Goal: Use online tool/utility: Use online tool/utility

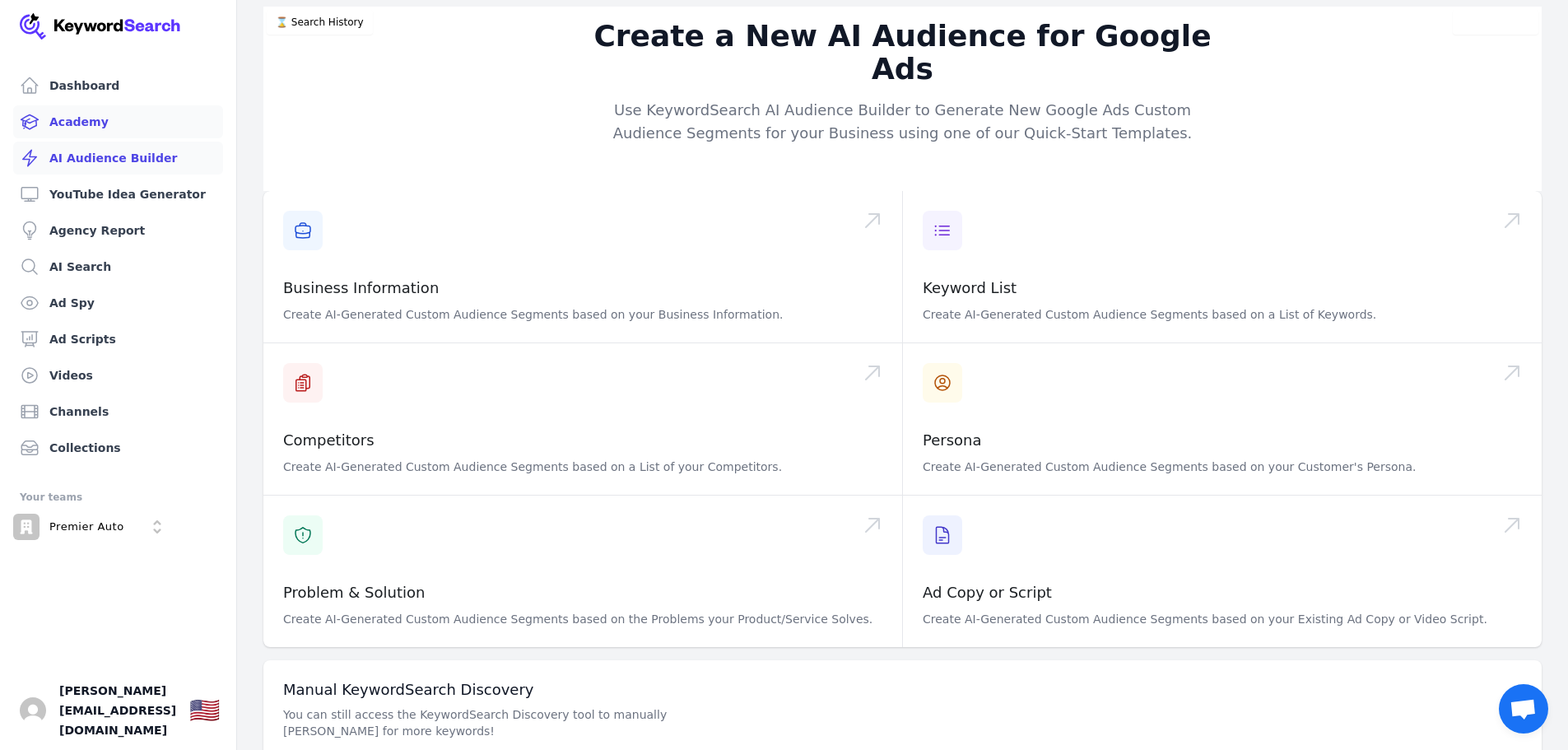
click at [65, 119] on link "Academy" at bounding box center [118, 121] width 210 height 33
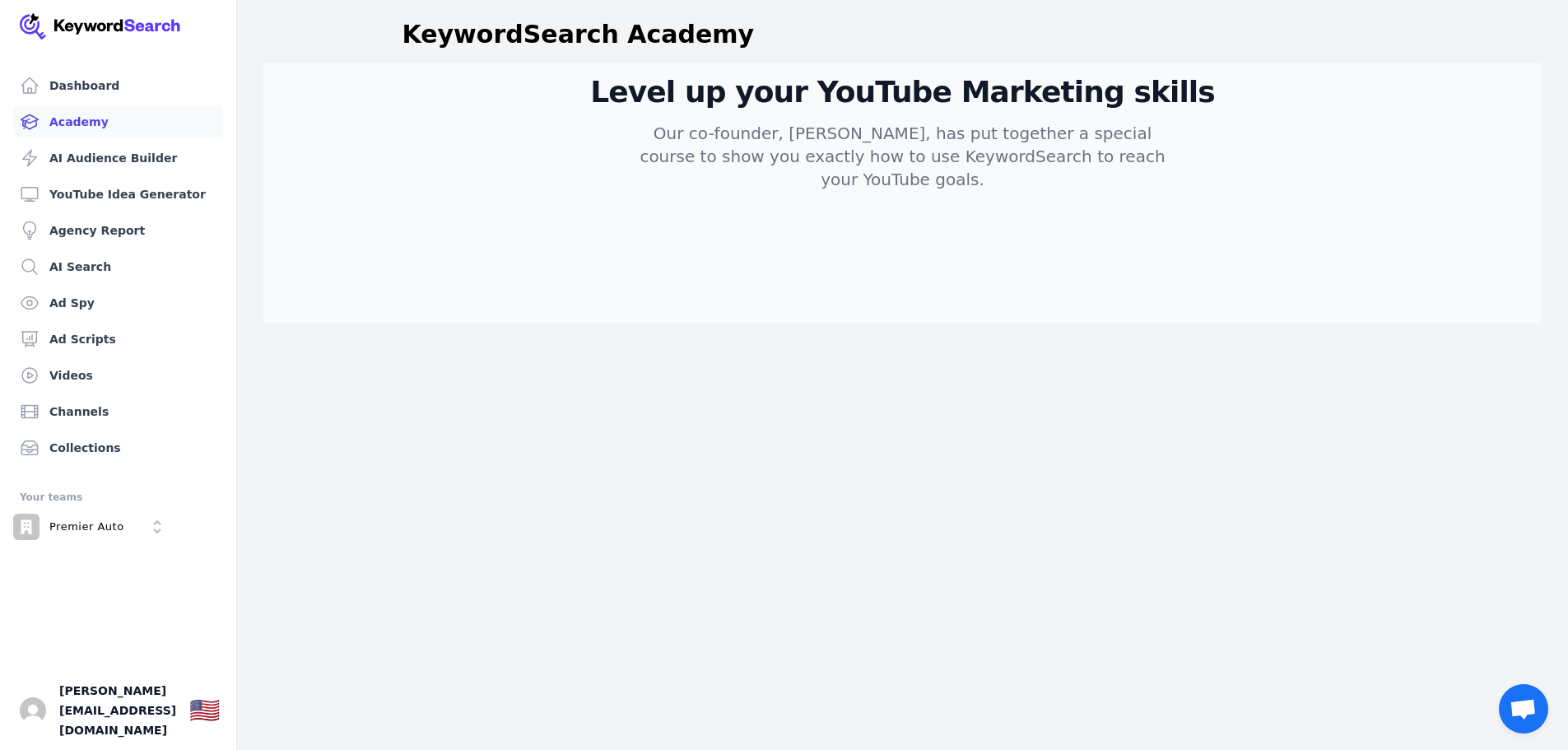
click at [65, 122] on link "Academy" at bounding box center [118, 121] width 210 height 33
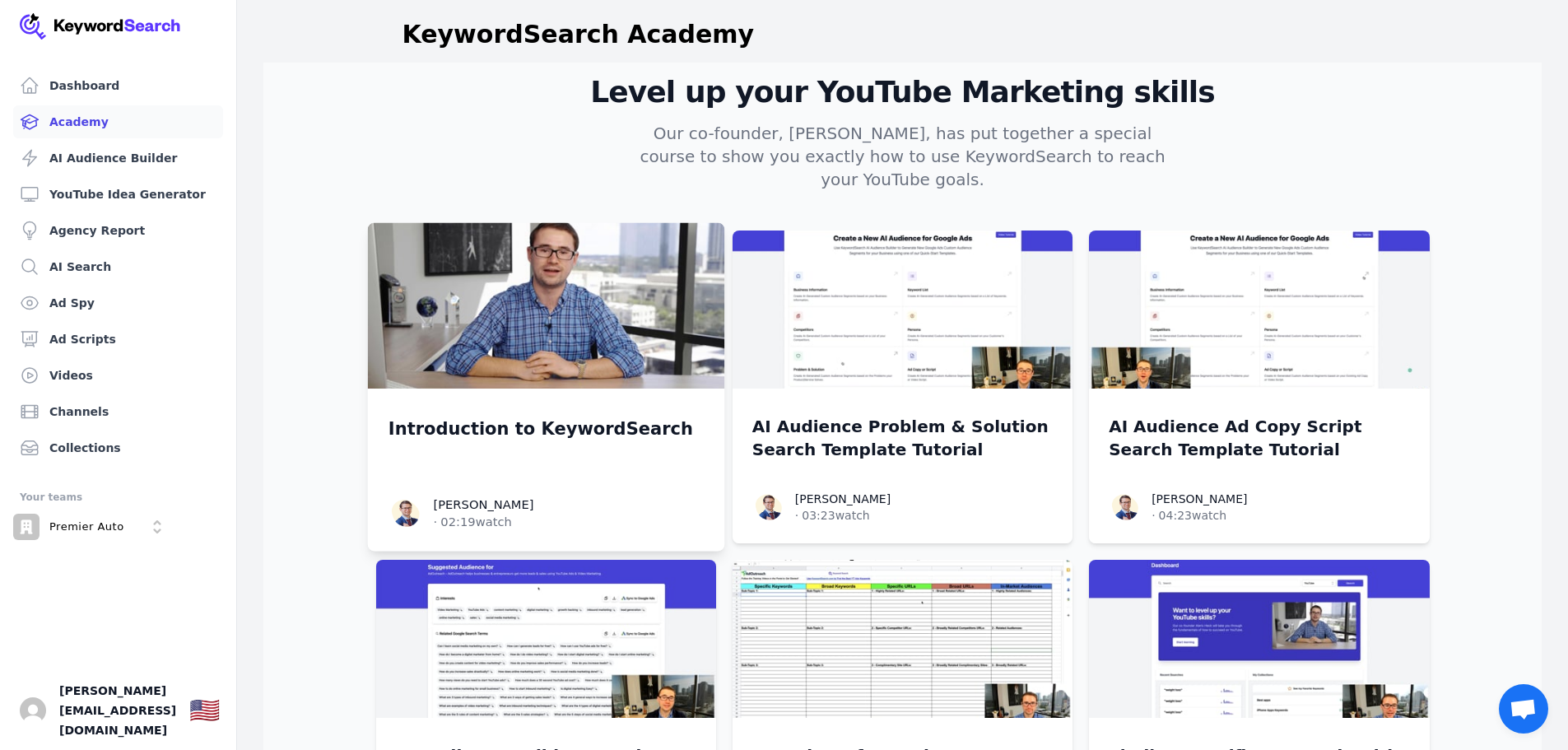
drag, startPoint x: 65, startPoint y: 122, endPoint x: 546, endPoint y: 322, distance: 520.9
click at [546, 322] on img at bounding box center [545, 307] width 357 height 166
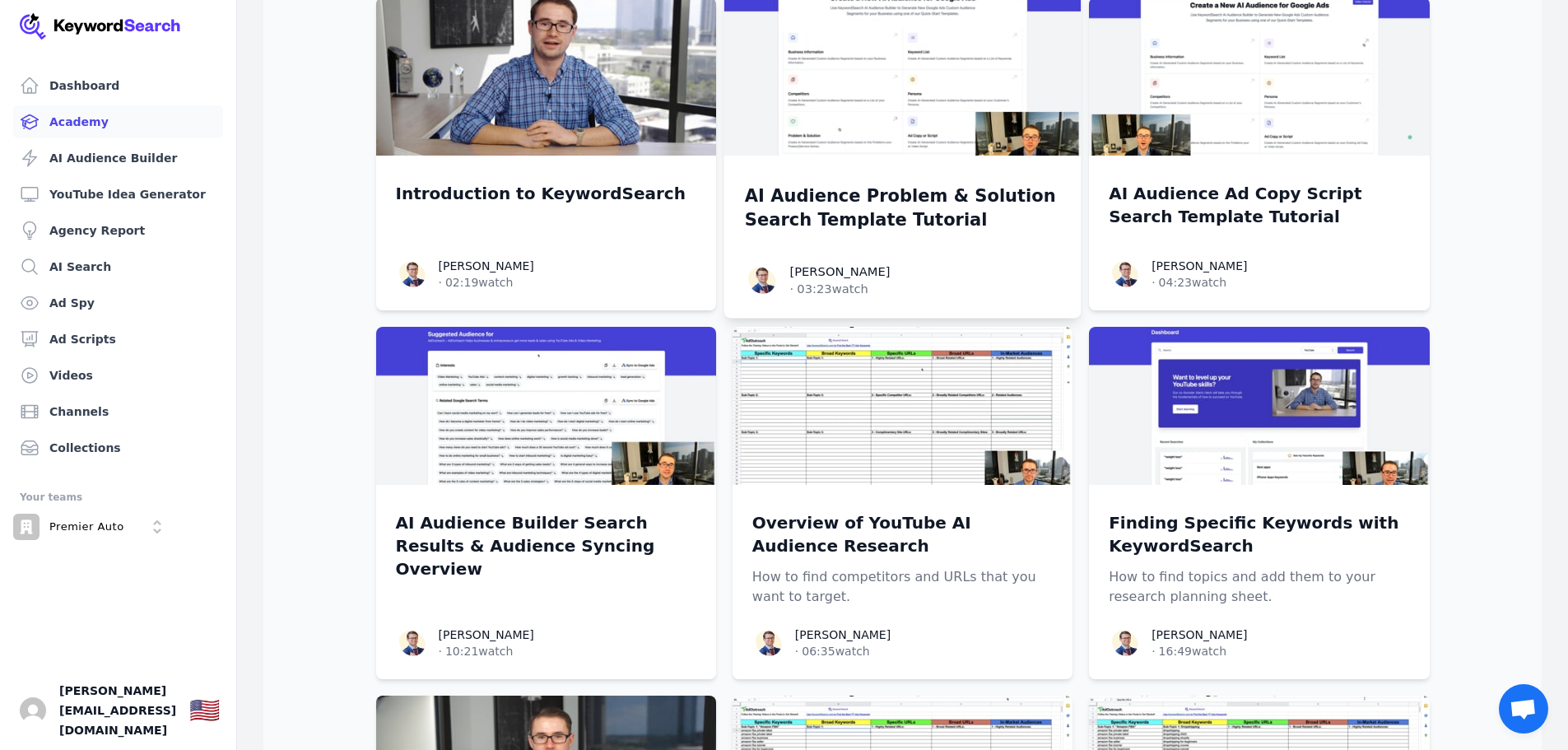
scroll to position [82, 0]
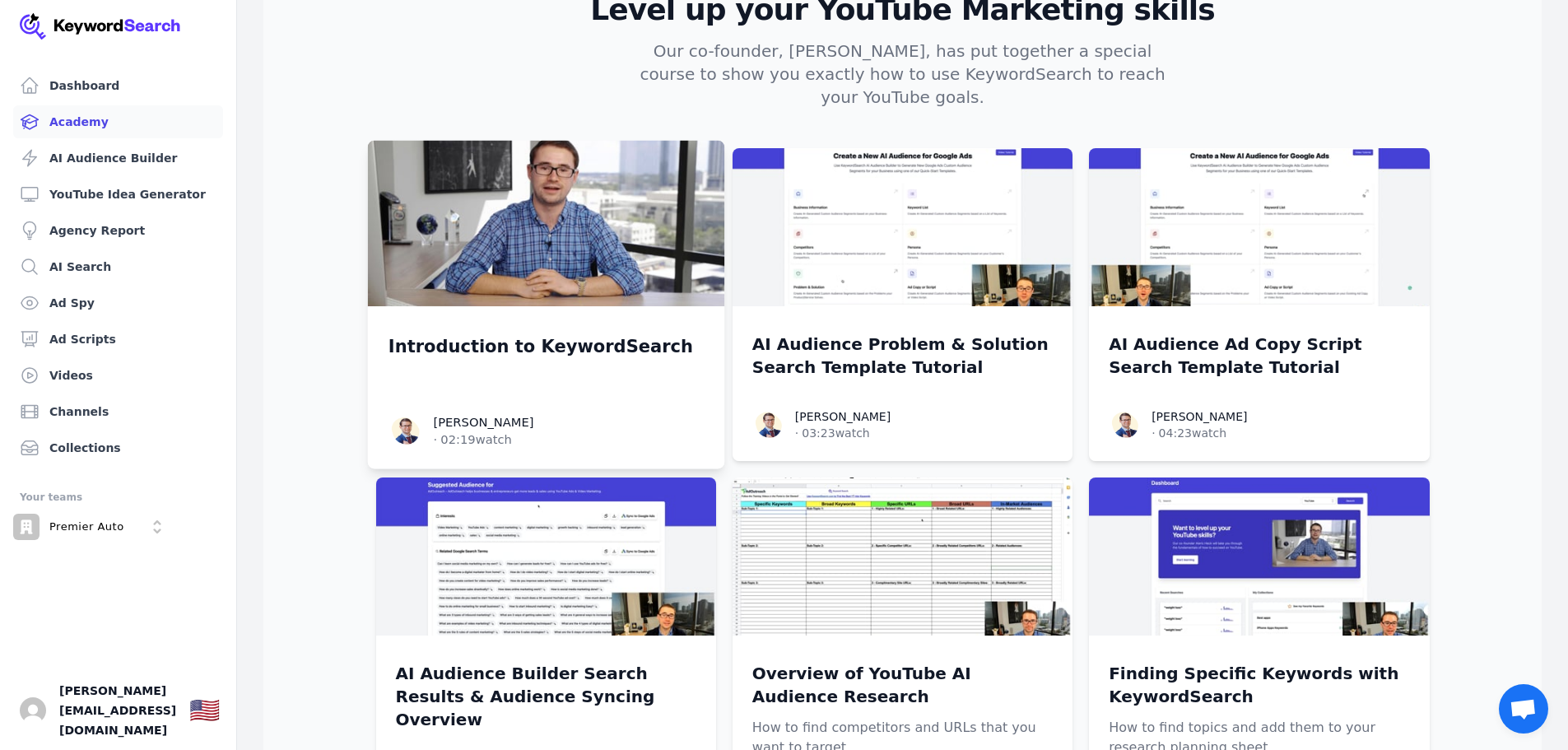
click at [597, 281] on img at bounding box center [545, 224] width 357 height 166
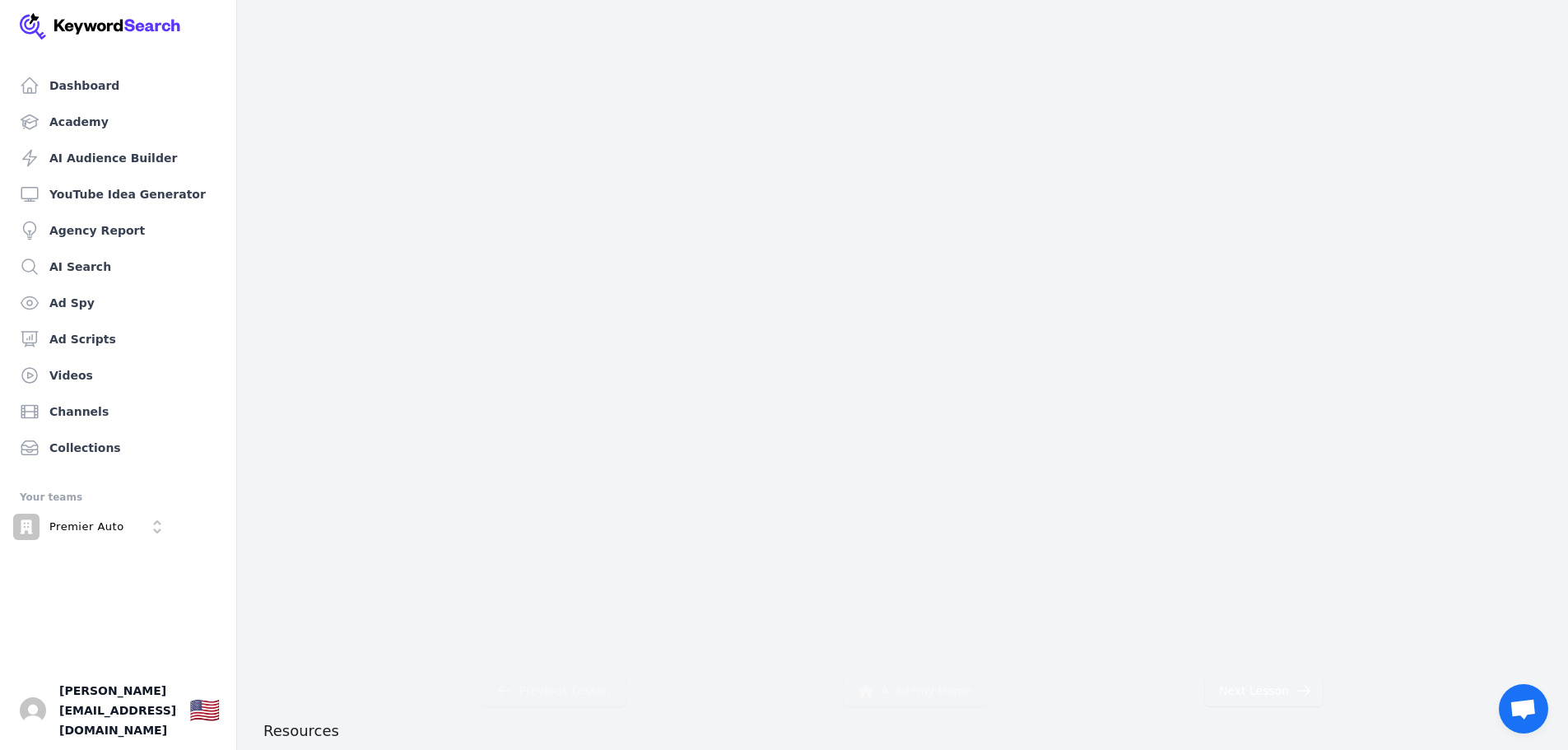
scroll to position [82, 0]
click at [40, 122] on link "Academy" at bounding box center [118, 121] width 210 height 33
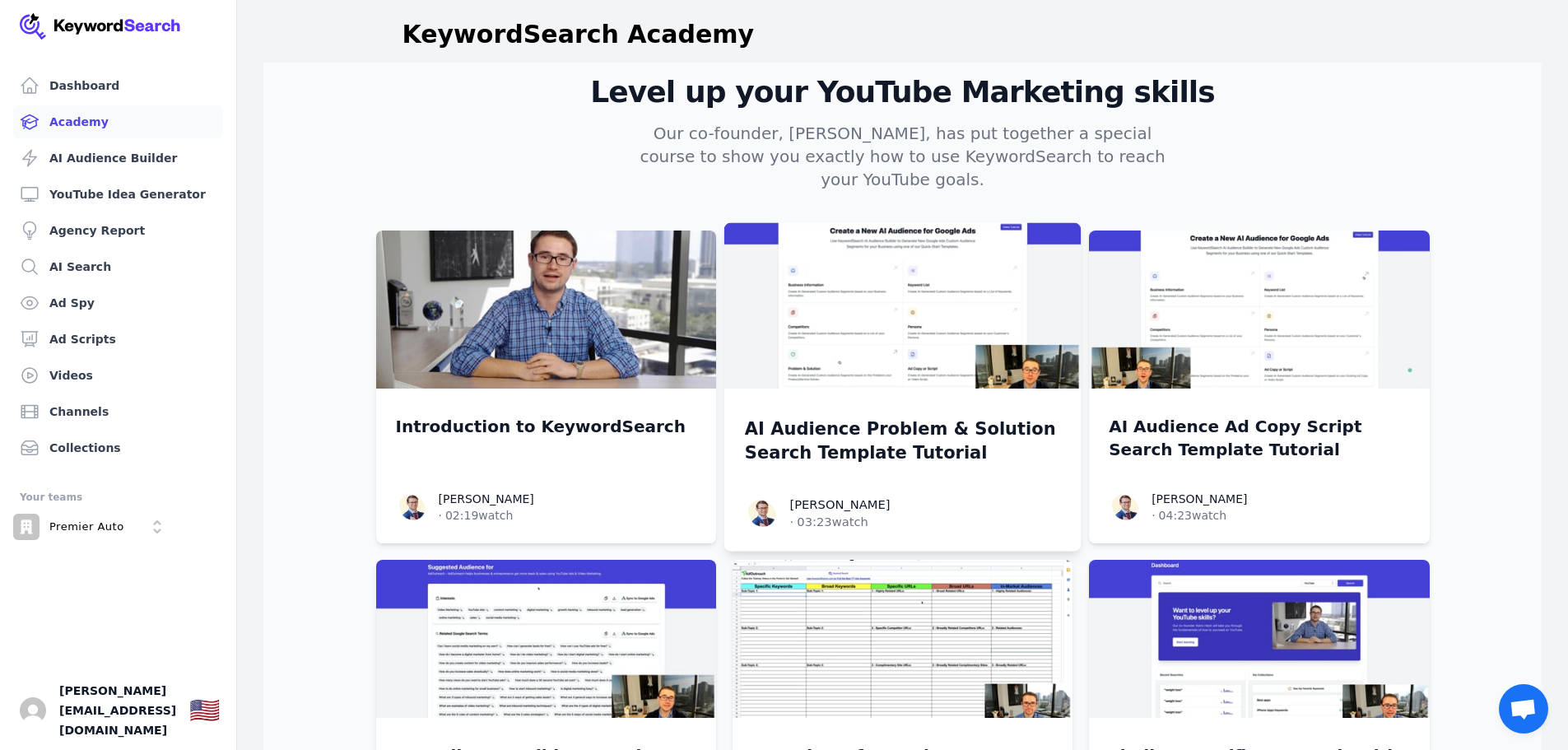
click at [897, 326] on img at bounding box center [902, 307] width 357 height 166
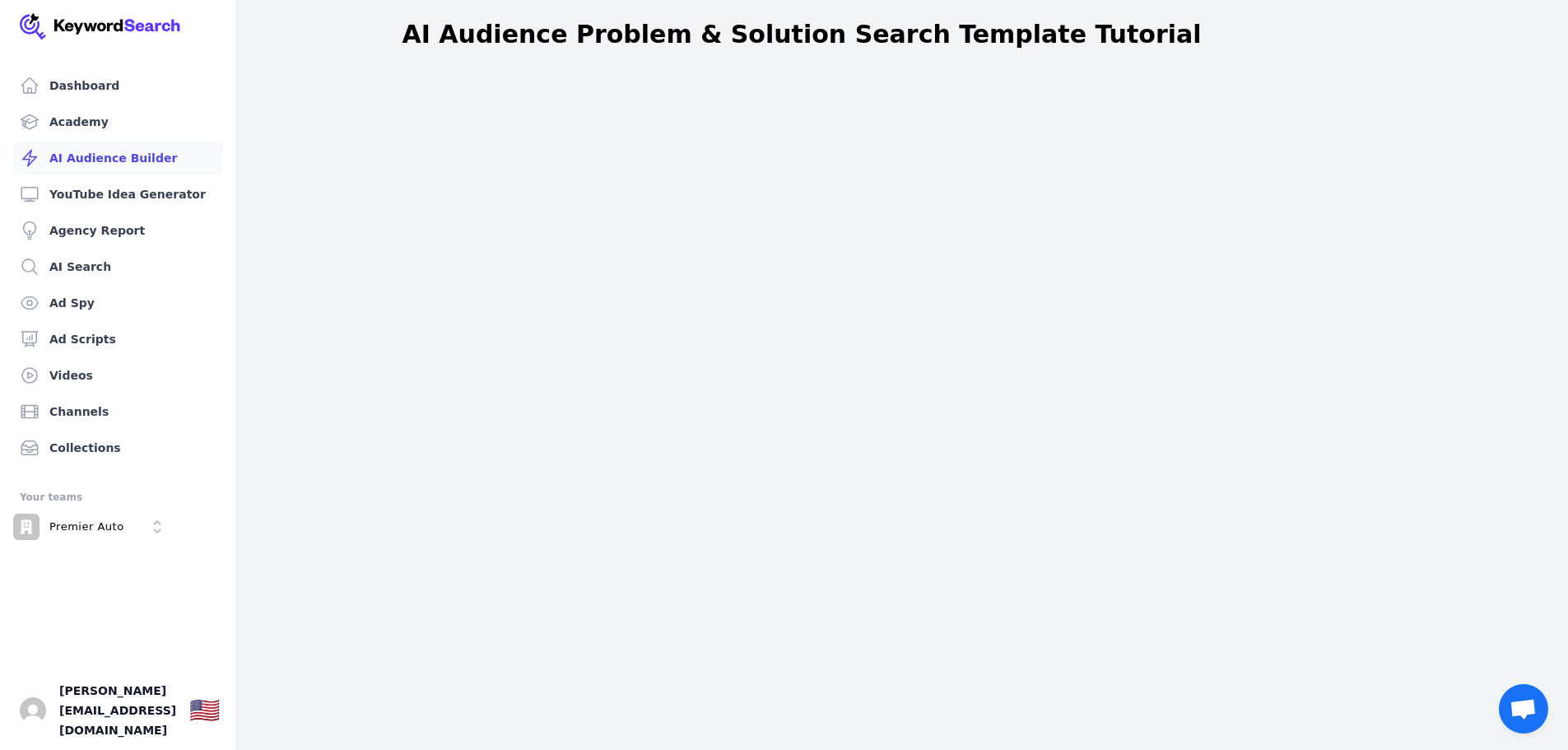
click at [124, 157] on link "AI Audience Builder" at bounding box center [118, 158] width 210 height 33
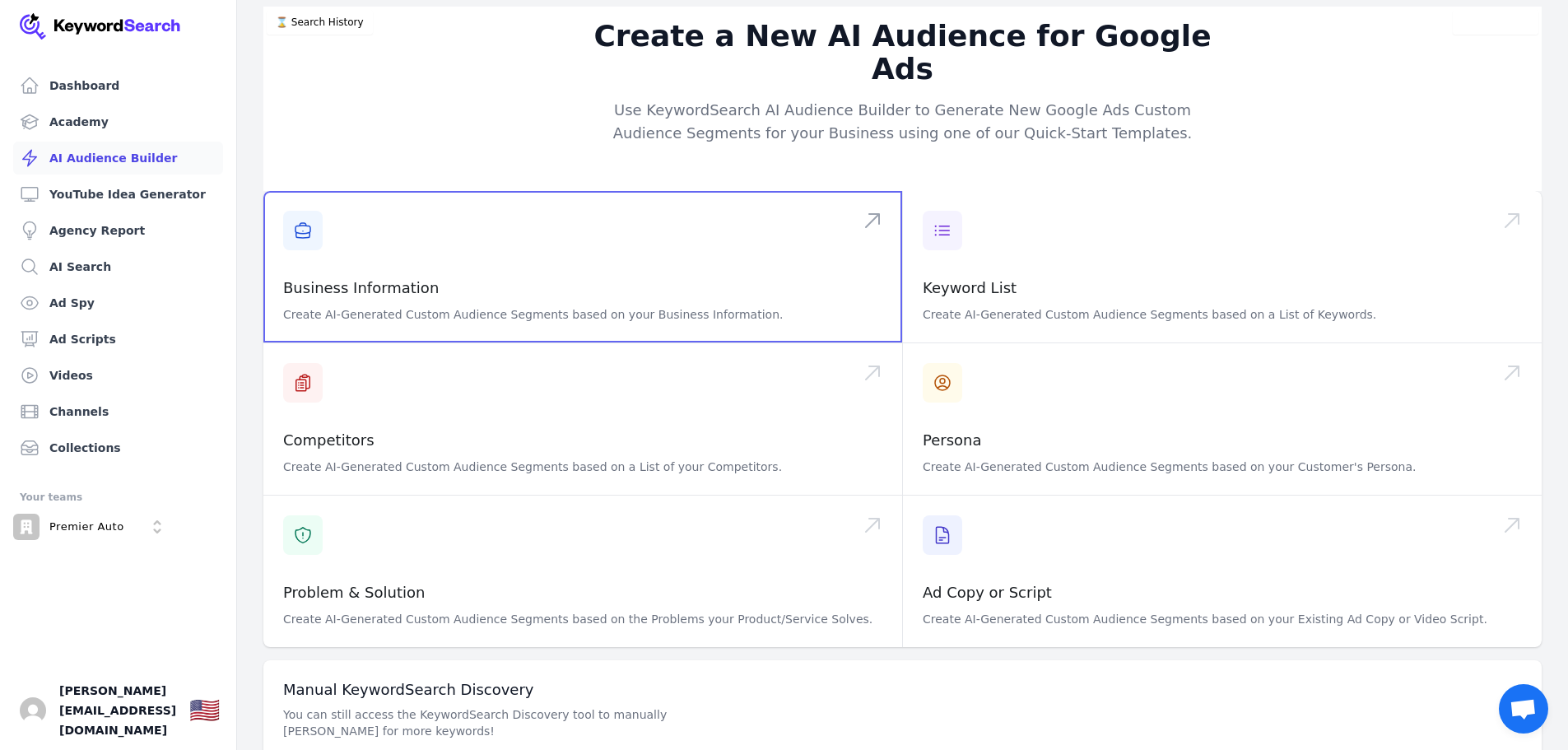
click at [415, 268] on span at bounding box center [583, 267] width 639 height 151
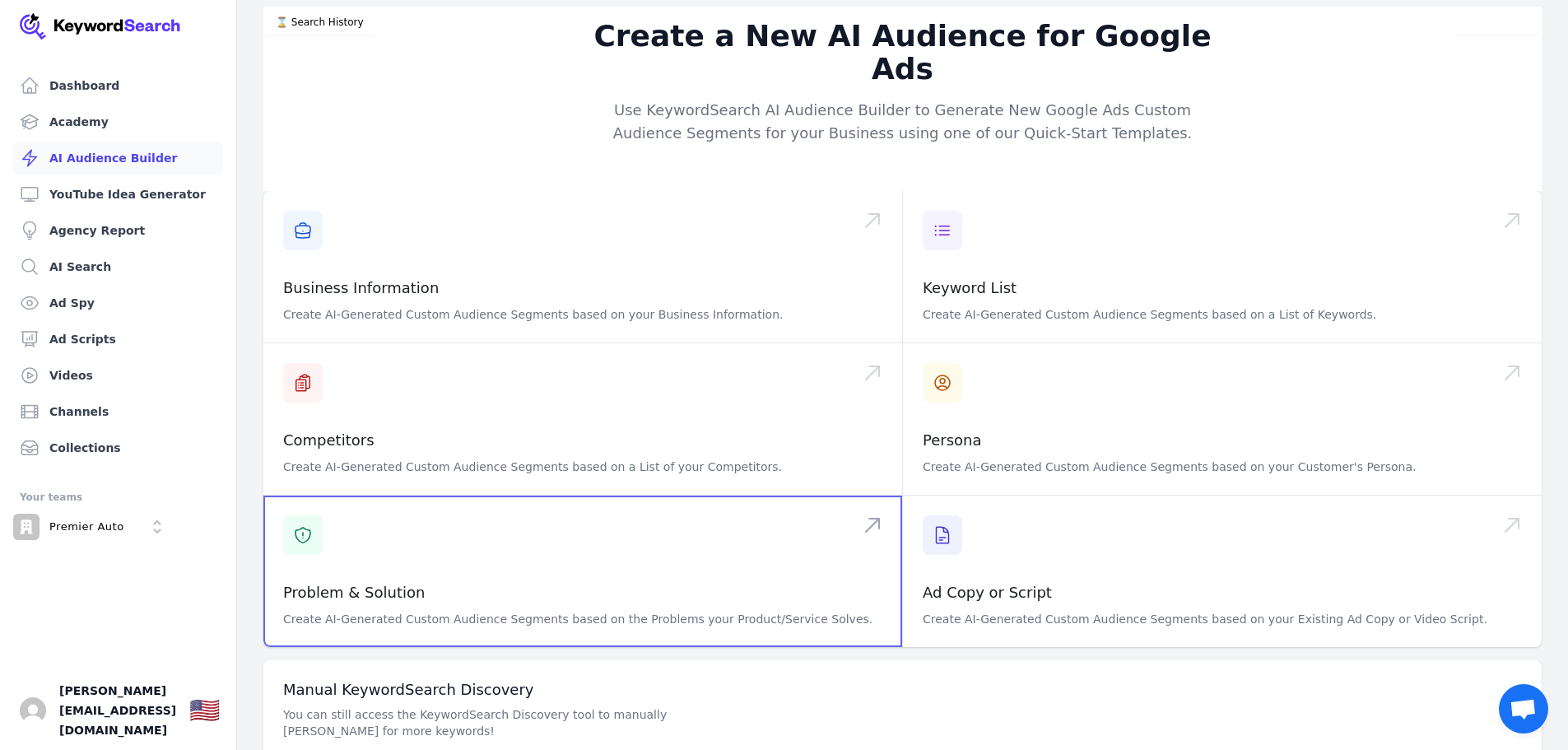
click at [477, 544] on span at bounding box center [583, 571] width 639 height 151
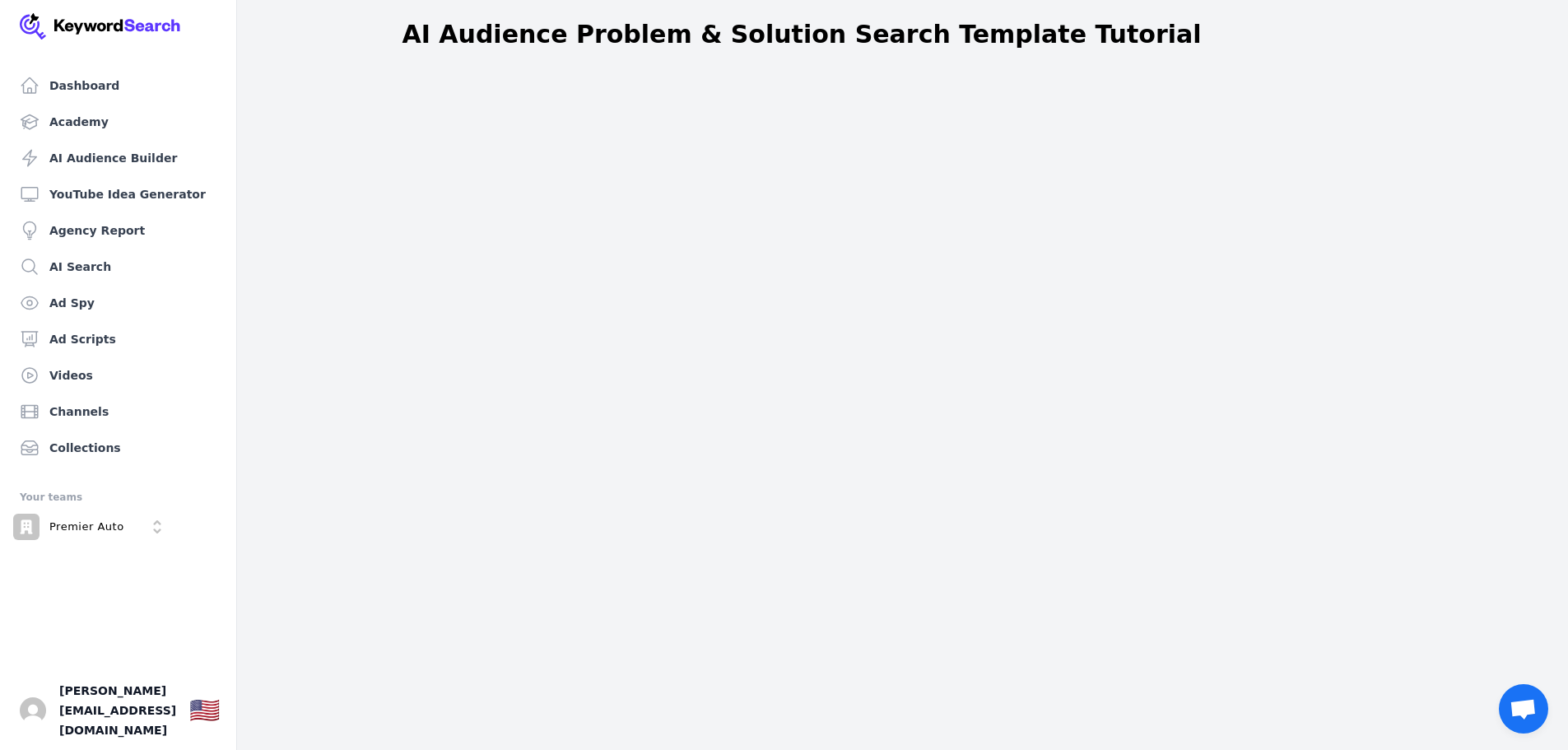
scroll to position [82, 0]
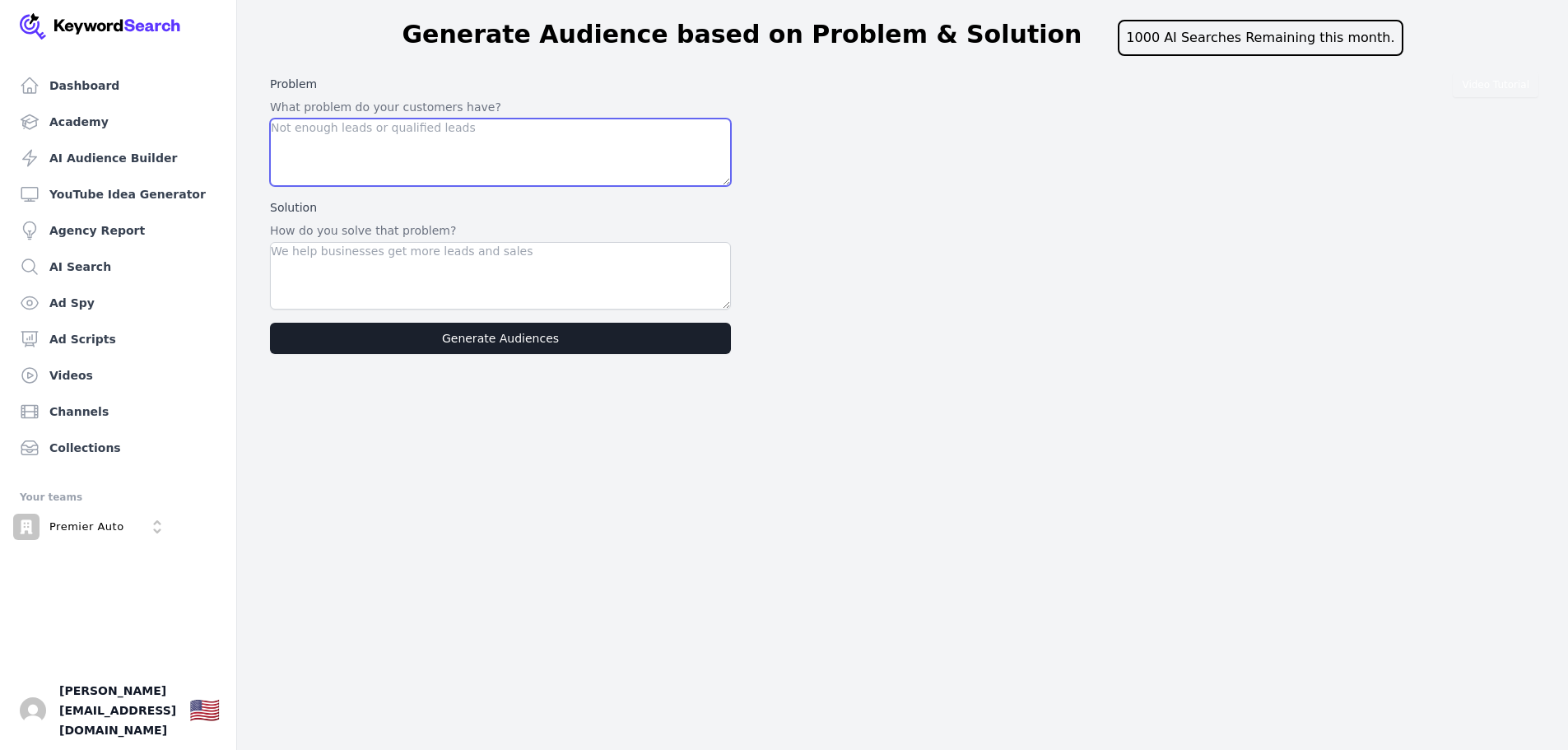
click at [404, 146] on textarea at bounding box center [500, 152] width 461 height 67
drag, startPoint x: 314, startPoint y: 127, endPoint x: 324, endPoint y: 126, distance: 10.0
click at [318, 130] on textarea at bounding box center [500, 152] width 461 height 67
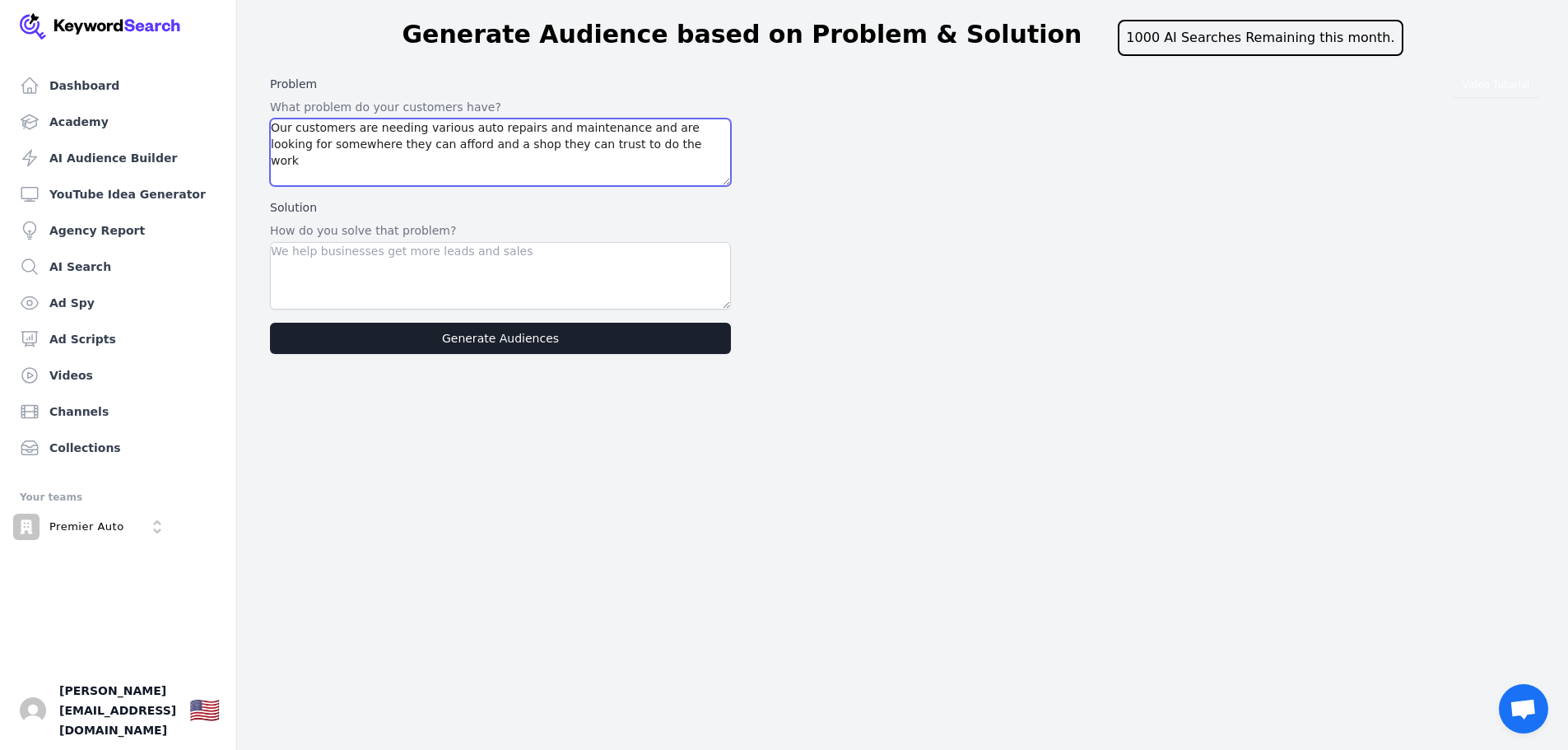
type textarea "Our customers are needing various auto repairs and maintenance and are looking …"
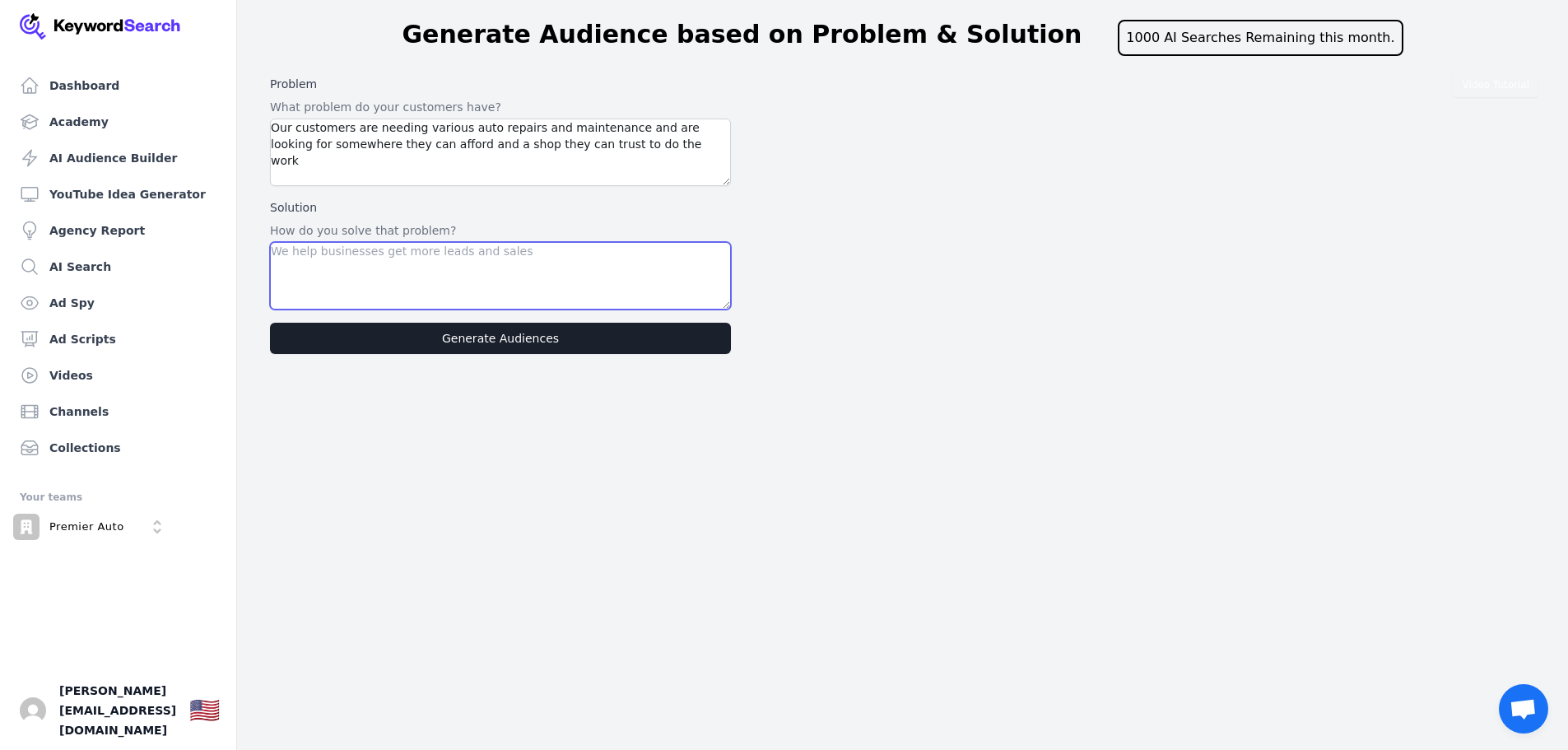
click at [355, 251] on textarea at bounding box center [500, 275] width 461 height 67
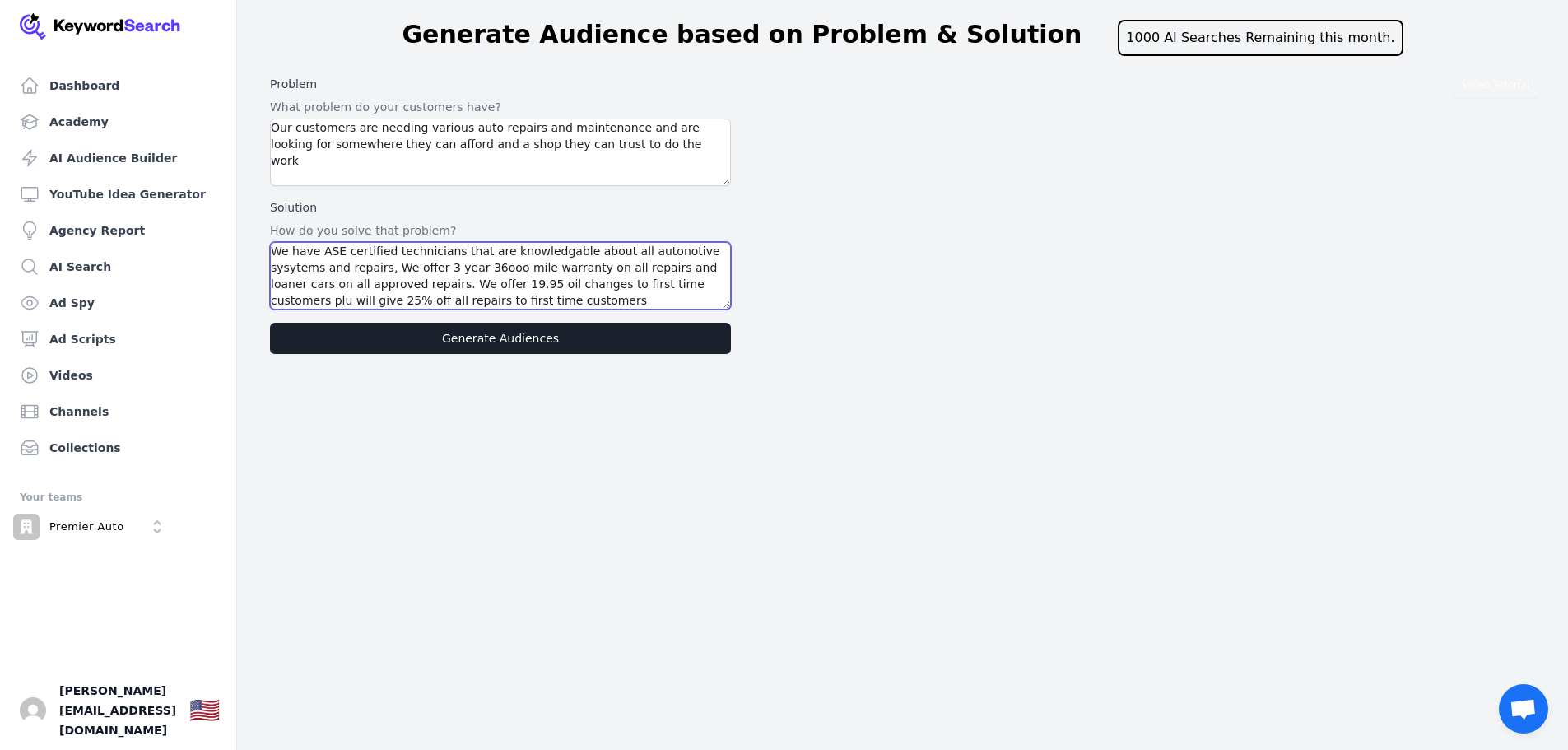
drag, startPoint x: 637, startPoint y: 259, endPoint x: 708, endPoint y: 253, distance: 71.3
click at [708, 252] on textarea "We have ASE certified technicians that are knowledgable about all autonotive sy…" at bounding box center [500, 275] width 461 height 67
drag, startPoint x: 626, startPoint y: 265, endPoint x: 649, endPoint y: 254, distance: 25.5
drag, startPoint x: 628, startPoint y: 296, endPoint x: 642, endPoint y: 292, distance: 14.6
click at [642, 292] on textarea "We have ASE certified technicians that are knowledgeable about all automotive s…" at bounding box center [500, 275] width 461 height 67
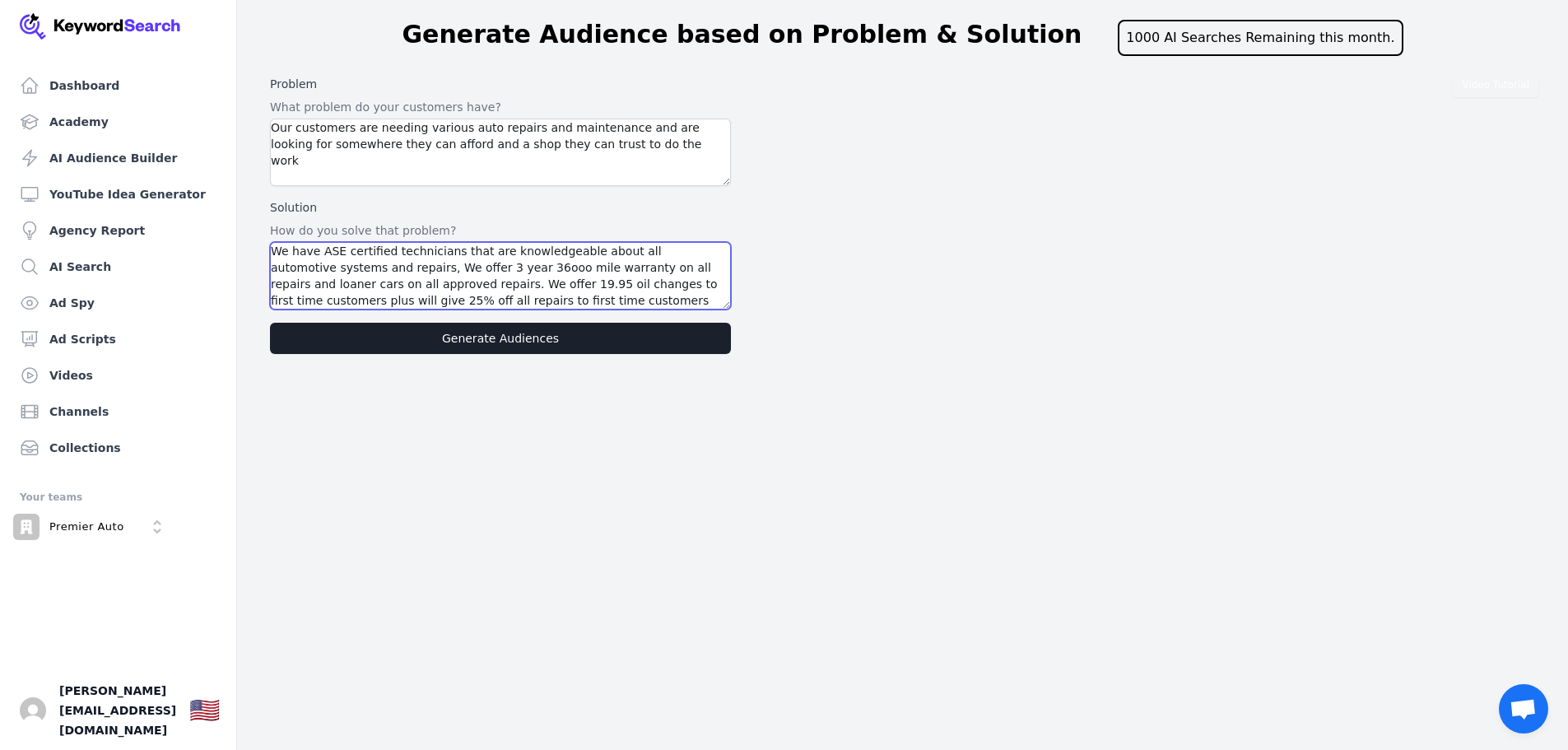
type textarea "We have ASE certified technicians that are knowledgeable about all automotive s…"
drag, startPoint x: 460, startPoint y: 330, endPoint x: 461, endPoint y: 350, distance: 20.0
click at [460, 331] on button "Generate Audiences" at bounding box center [500, 338] width 461 height 31
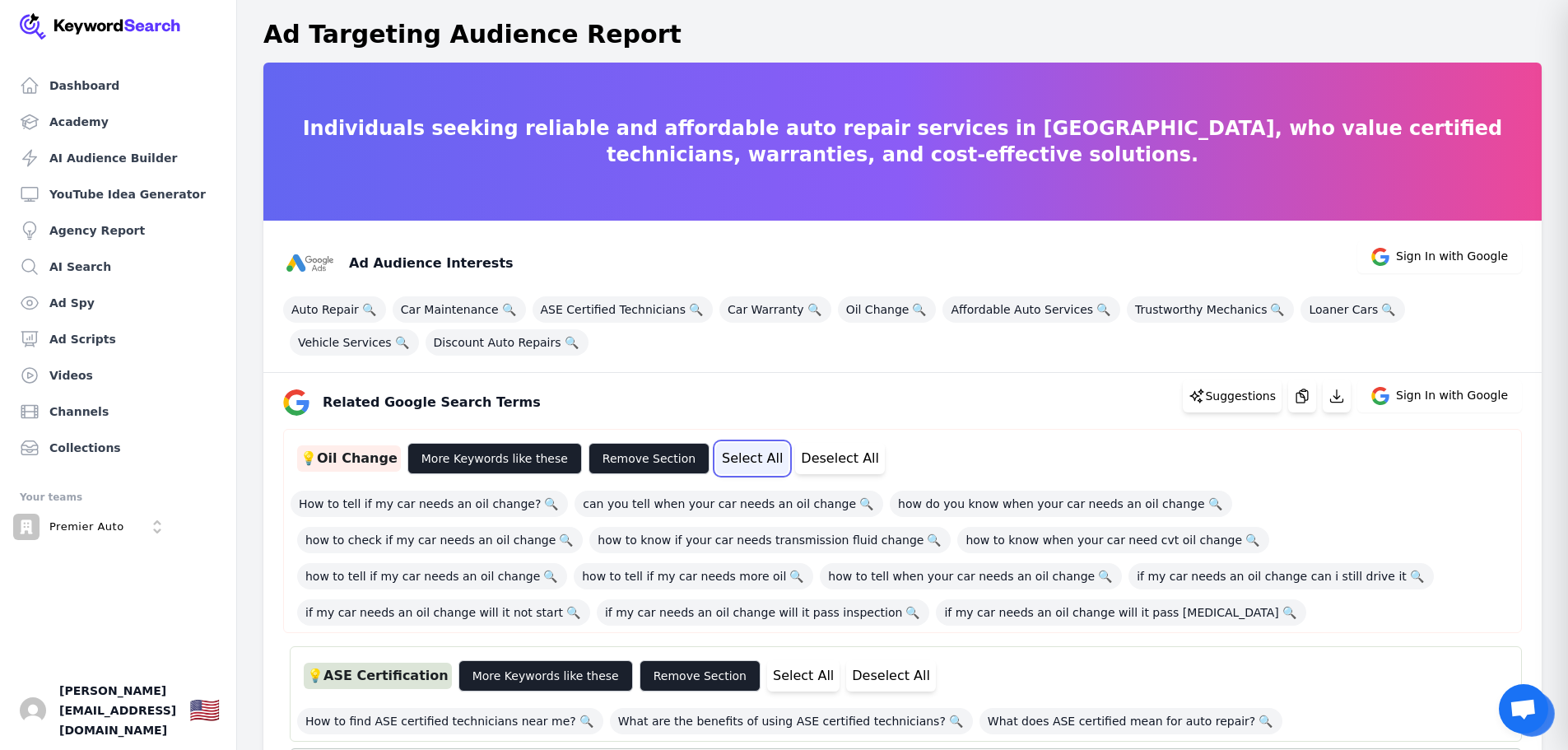
click at [722, 459] on button "Select All" at bounding box center [752, 458] width 72 height 31
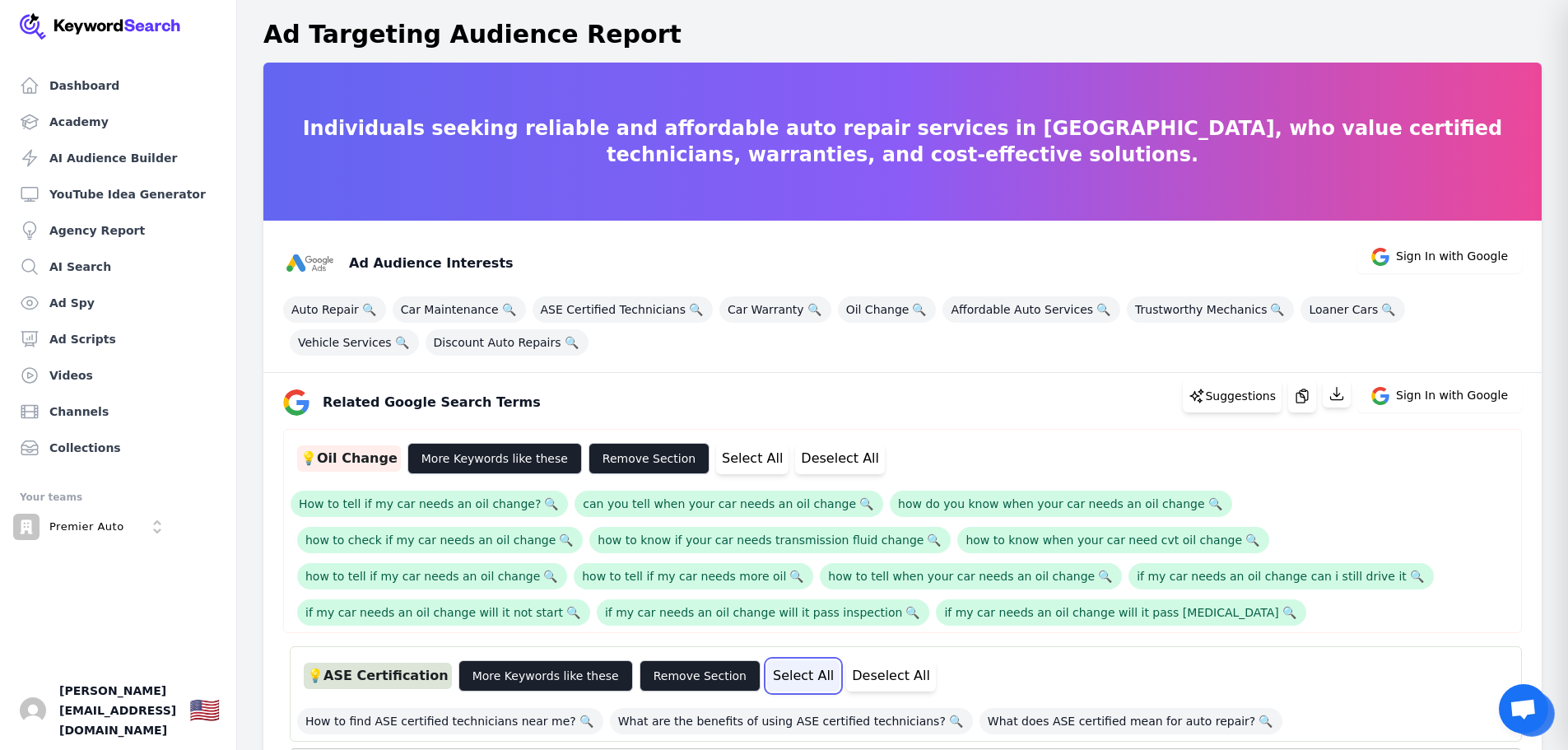
click at [775, 667] on button "Select All" at bounding box center [803, 675] width 72 height 31
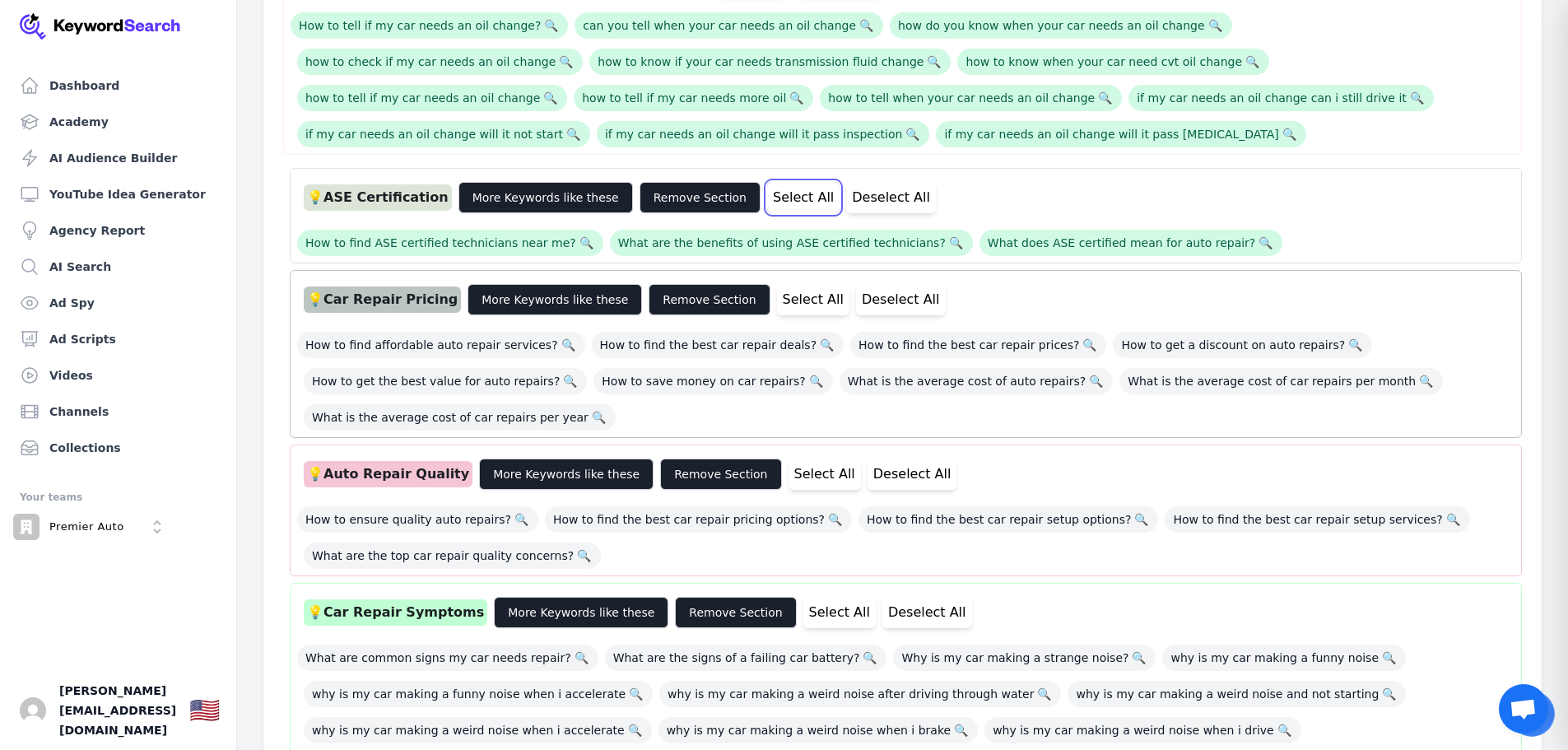
scroll to position [493, 0]
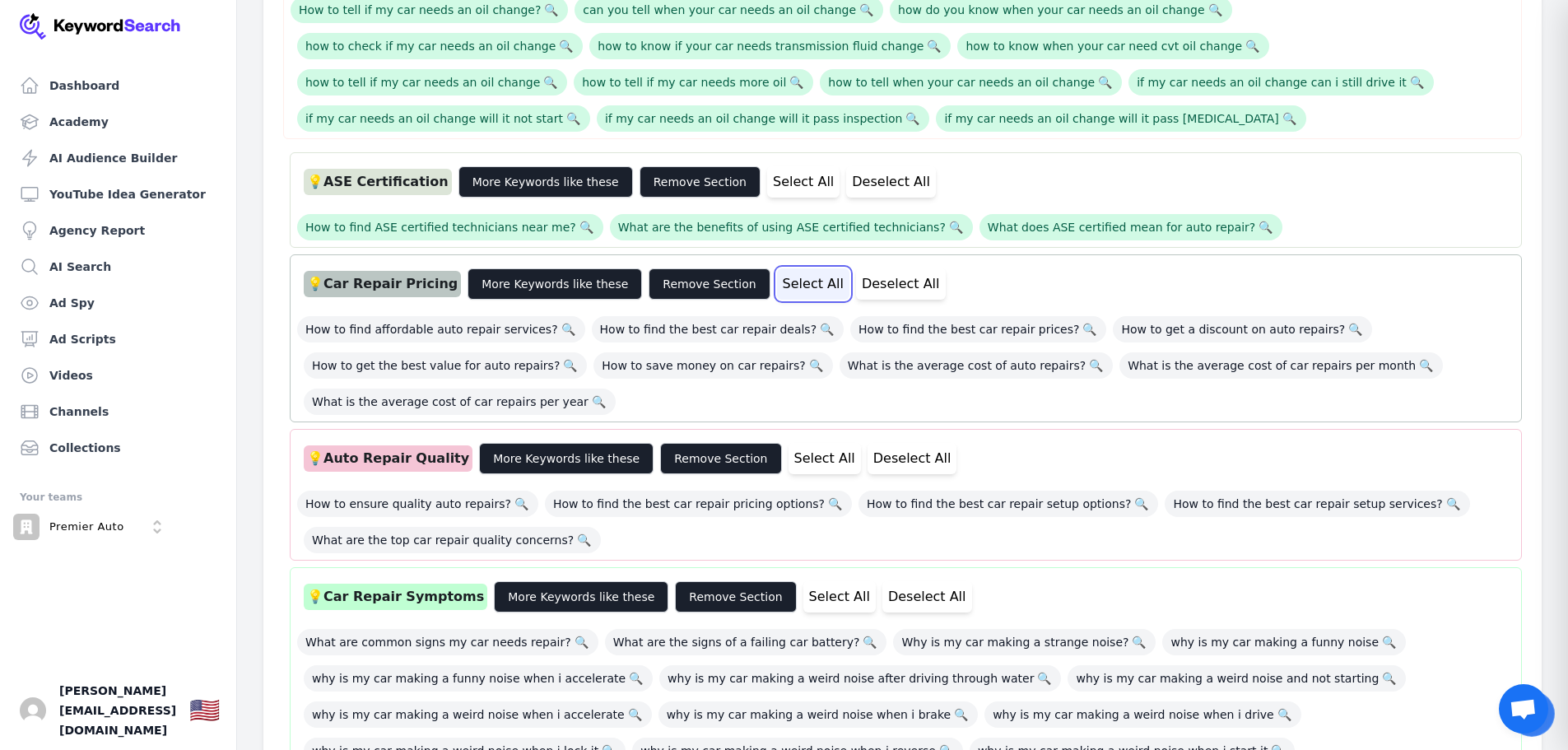
click at [790, 285] on button "Select All" at bounding box center [813, 284] width 72 height 31
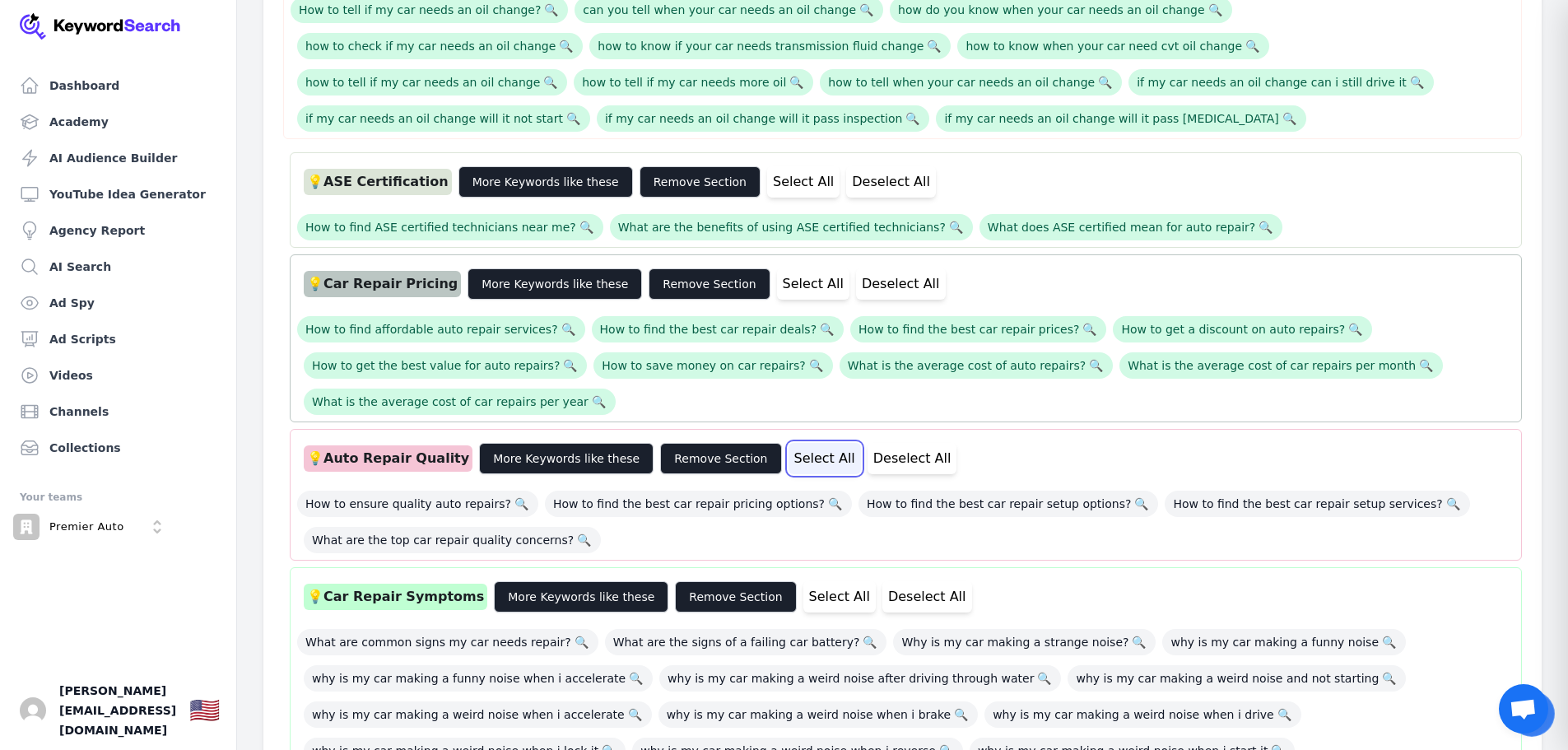
click at [788, 456] on button "Select All" at bounding box center [824, 458] width 72 height 31
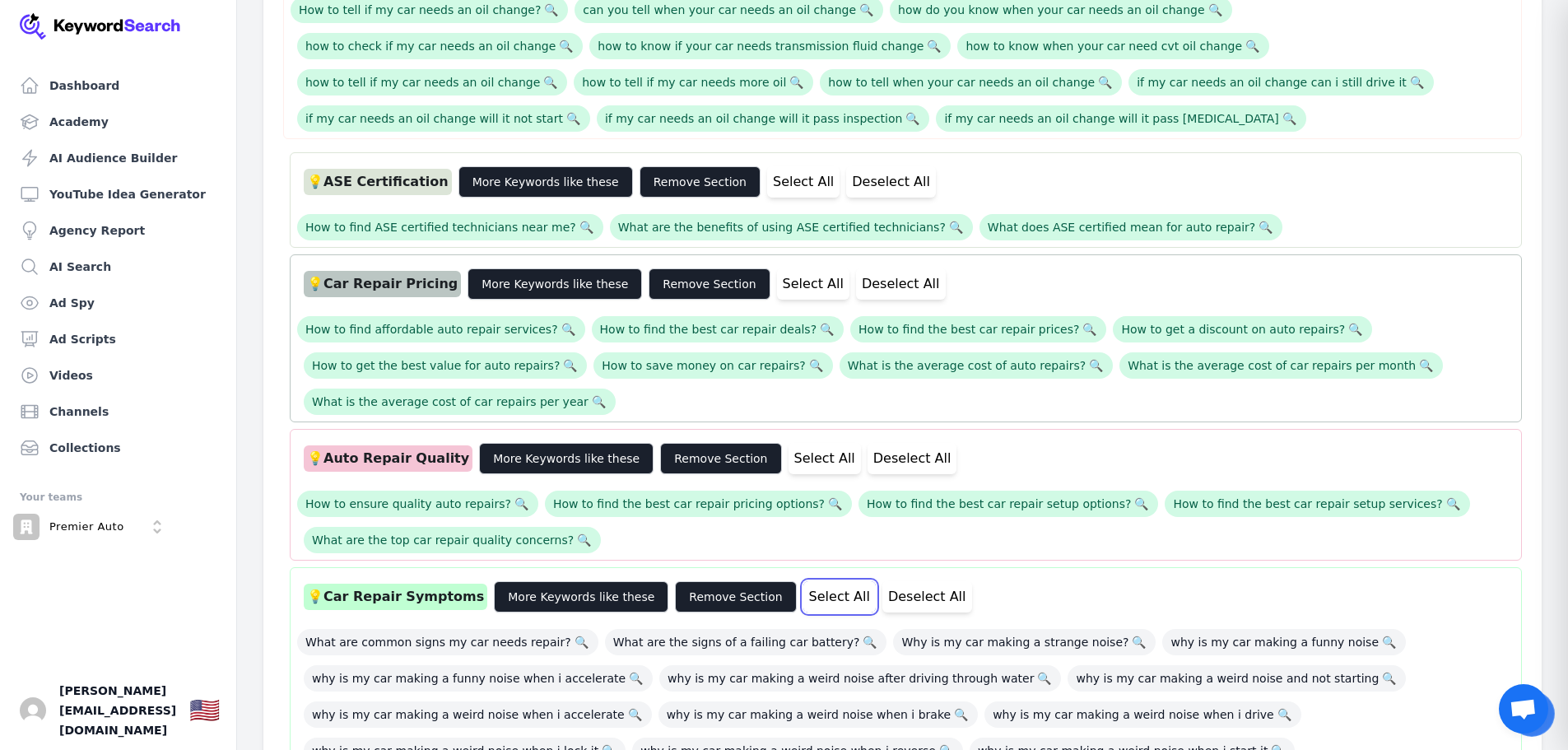
drag, startPoint x: 798, startPoint y: 600, endPoint x: 840, endPoint y: 572, distance: 50.5
click at [804, 599] on button "Select All" at bounding box center [839, 596] width 72 height 31
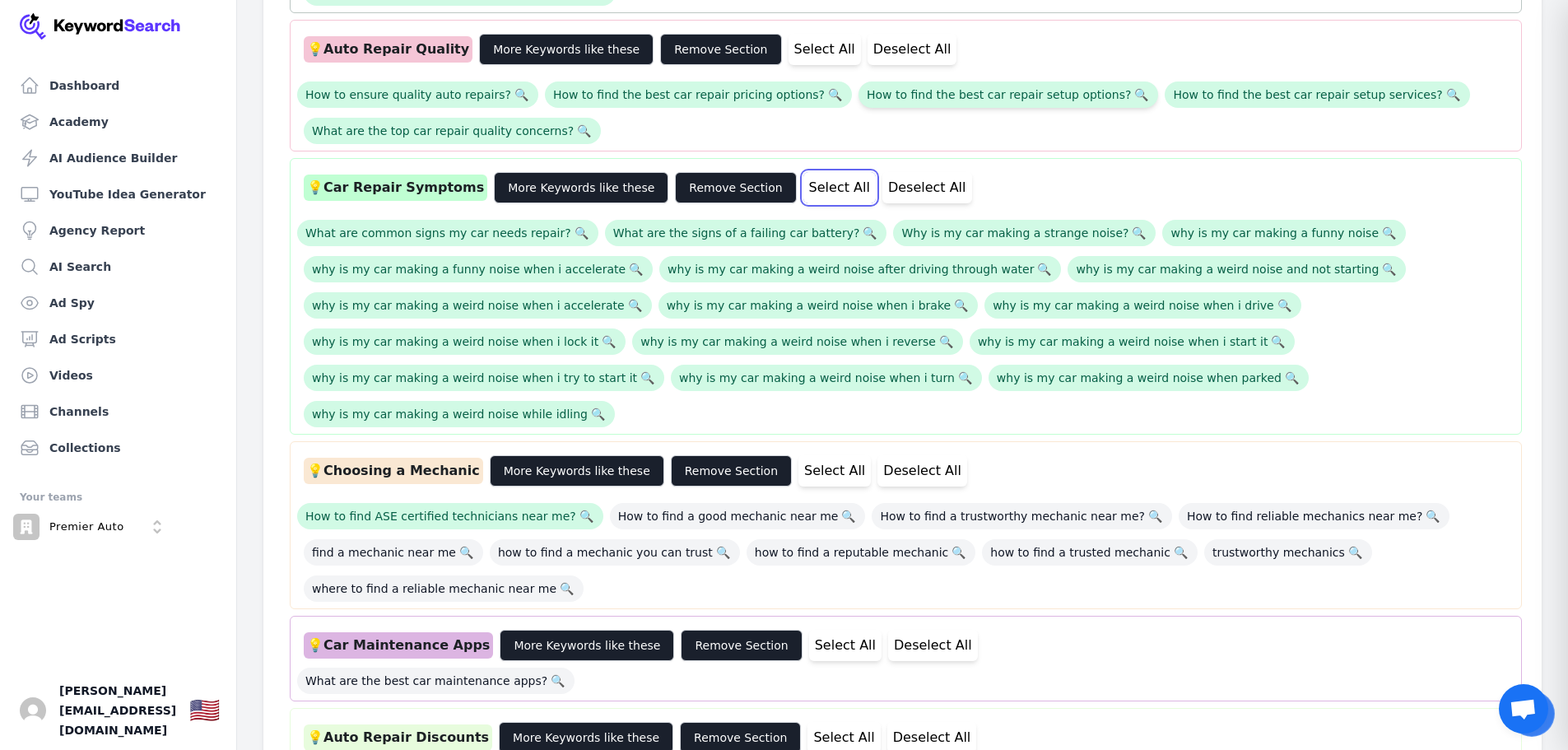
scroll to position [1069, 0]
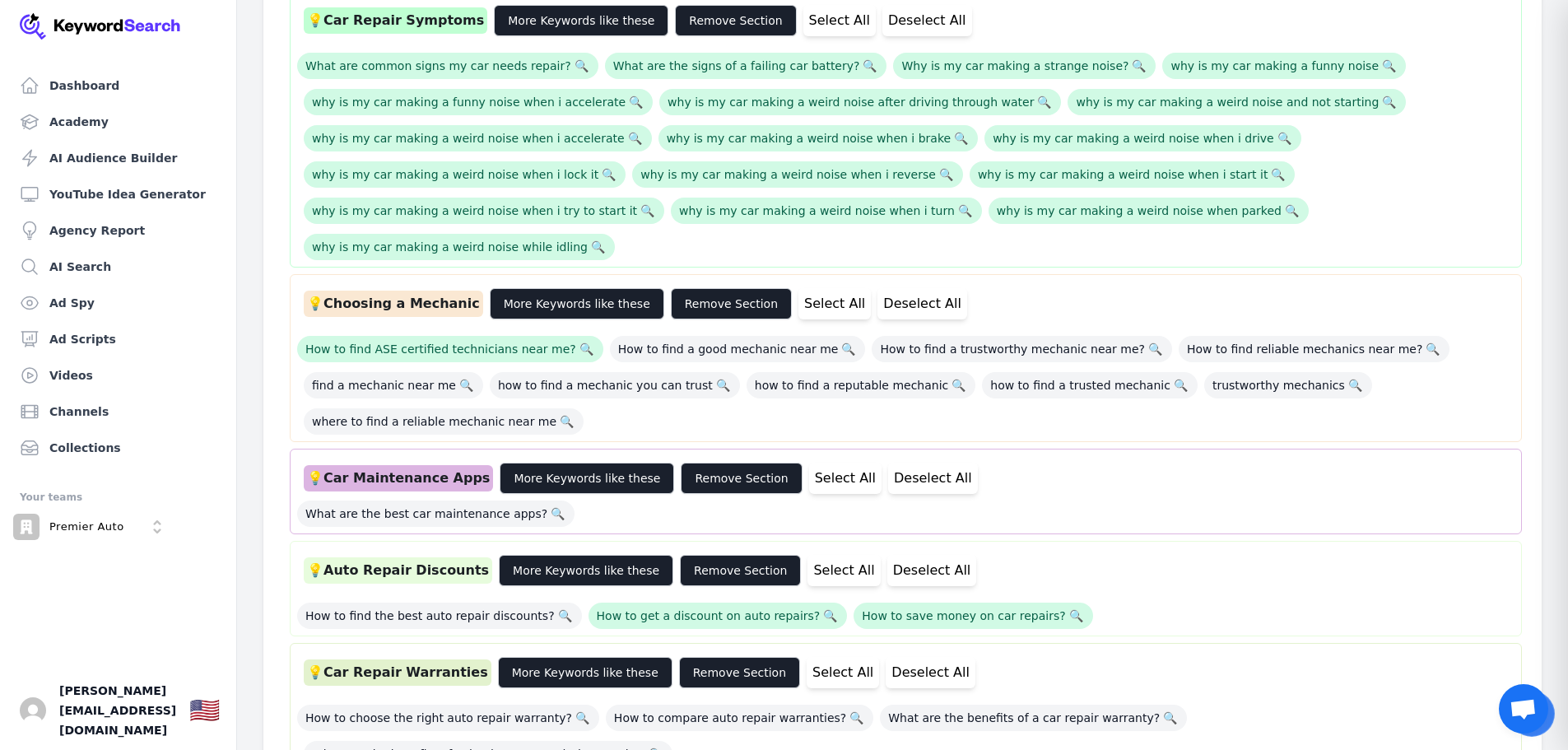
click at [771, 286] on div "💡 Choosing a Mechanic More Keywords like these Remove Section Select All Desele…" at bounding box center [905, 303] width 1217 height 44
click at [809, 300] on button "Select All" at bounding box center [834, 303] width 72 height 31
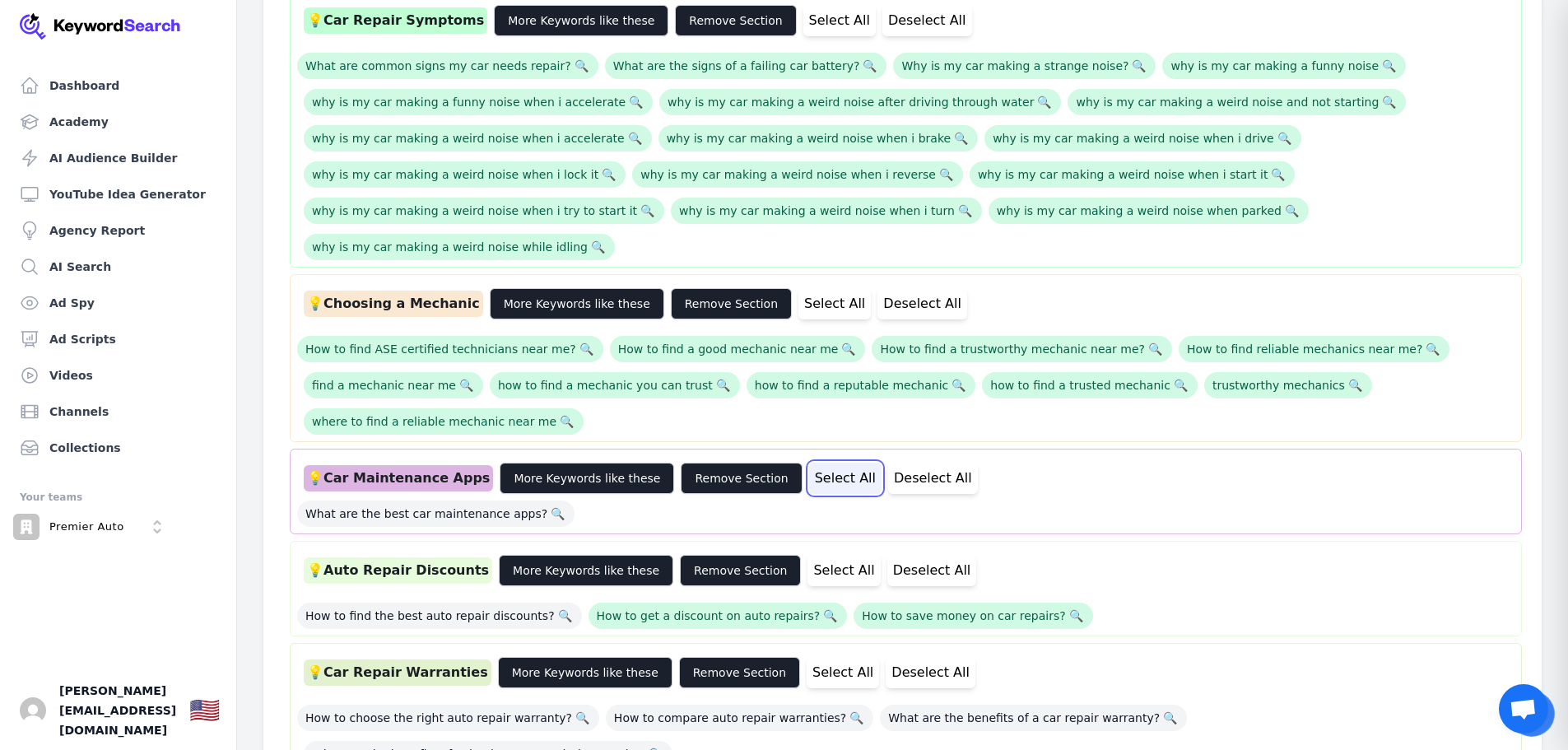
click at [809, 478] on button "Select All" at bounding box center [844, 477] width 72 height 31
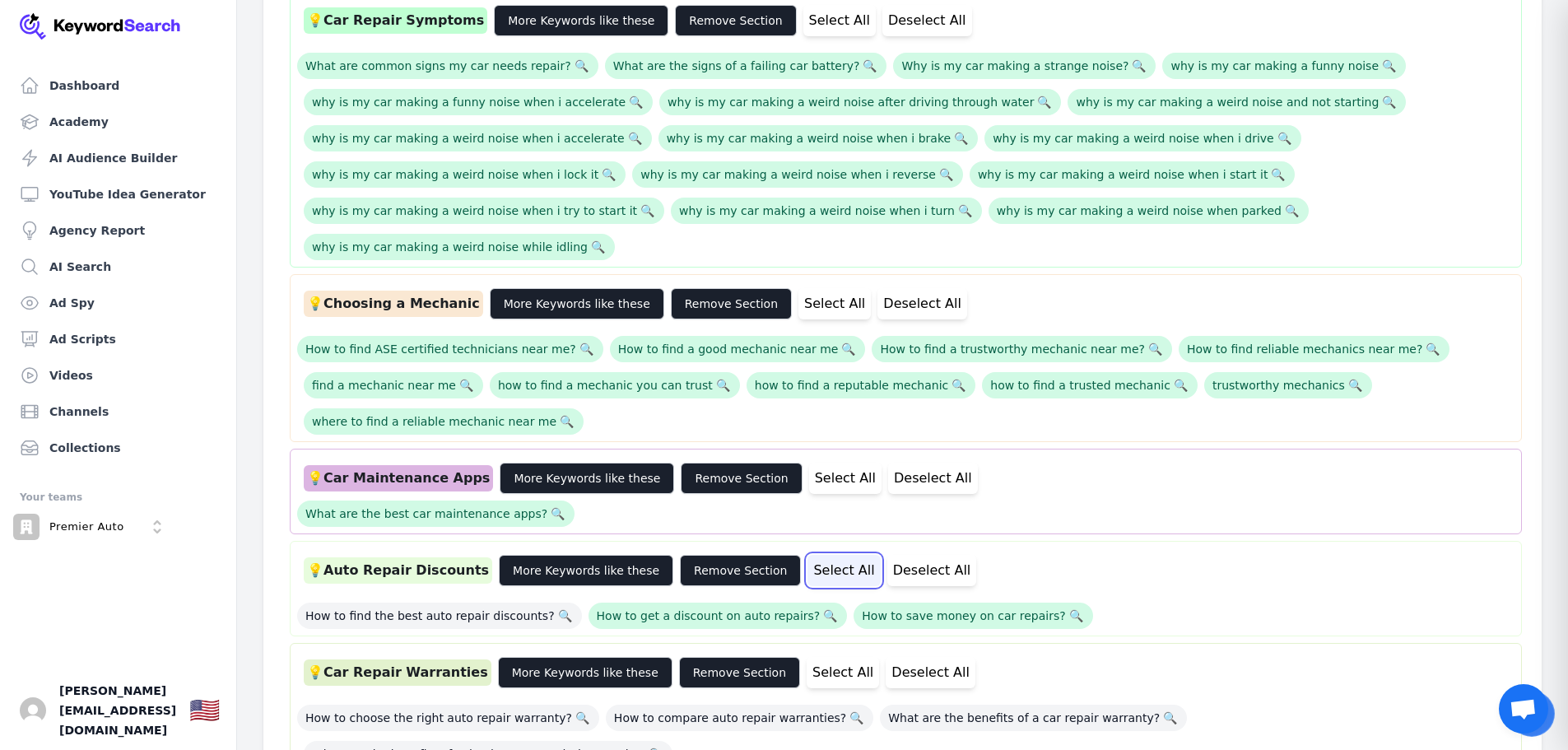
click at [807, 567] on button "Select All" at bounding box center [843, 570] width 72 height 31
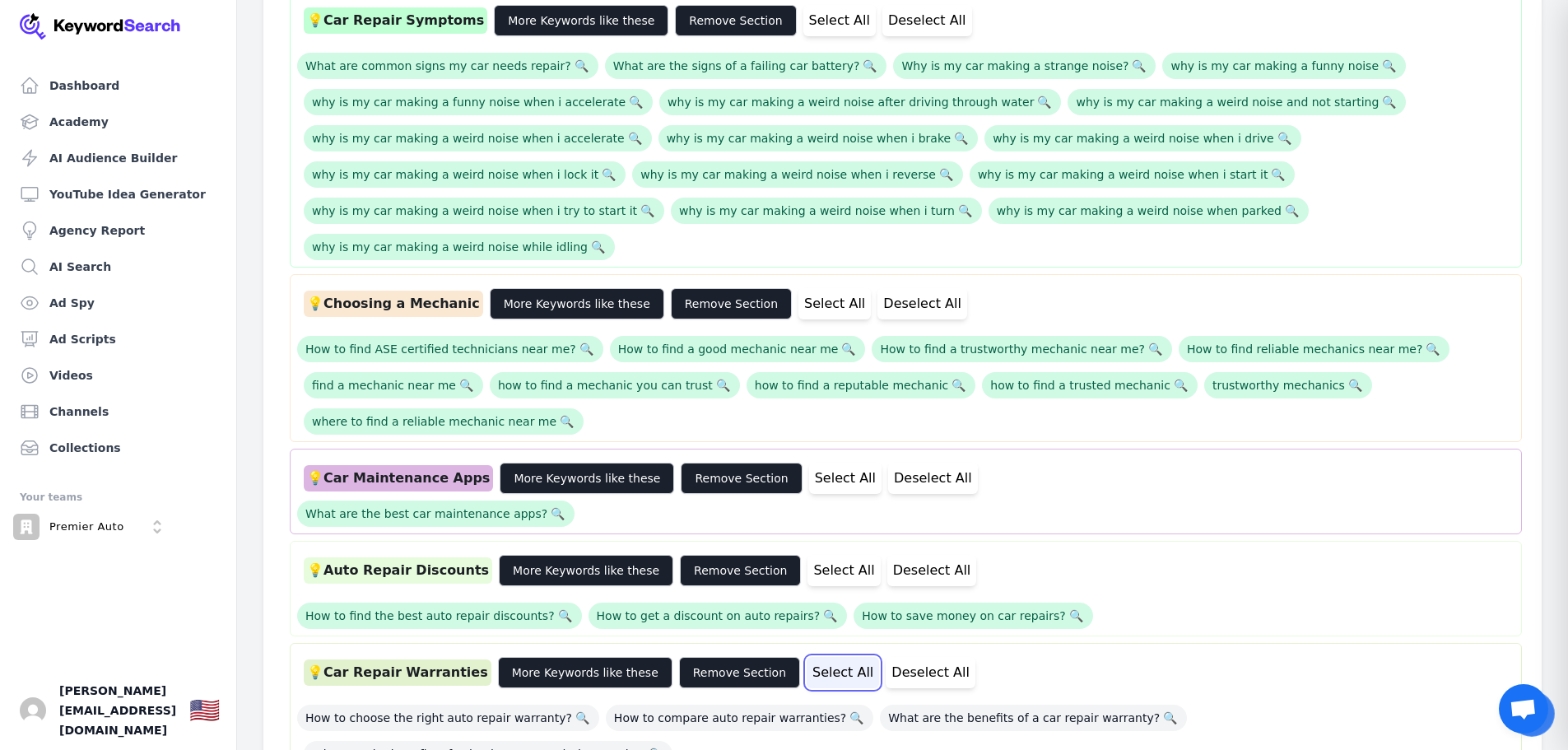
click at [806, 672] on button "Select All" at bounding box center [842, 672] width 72 height 31
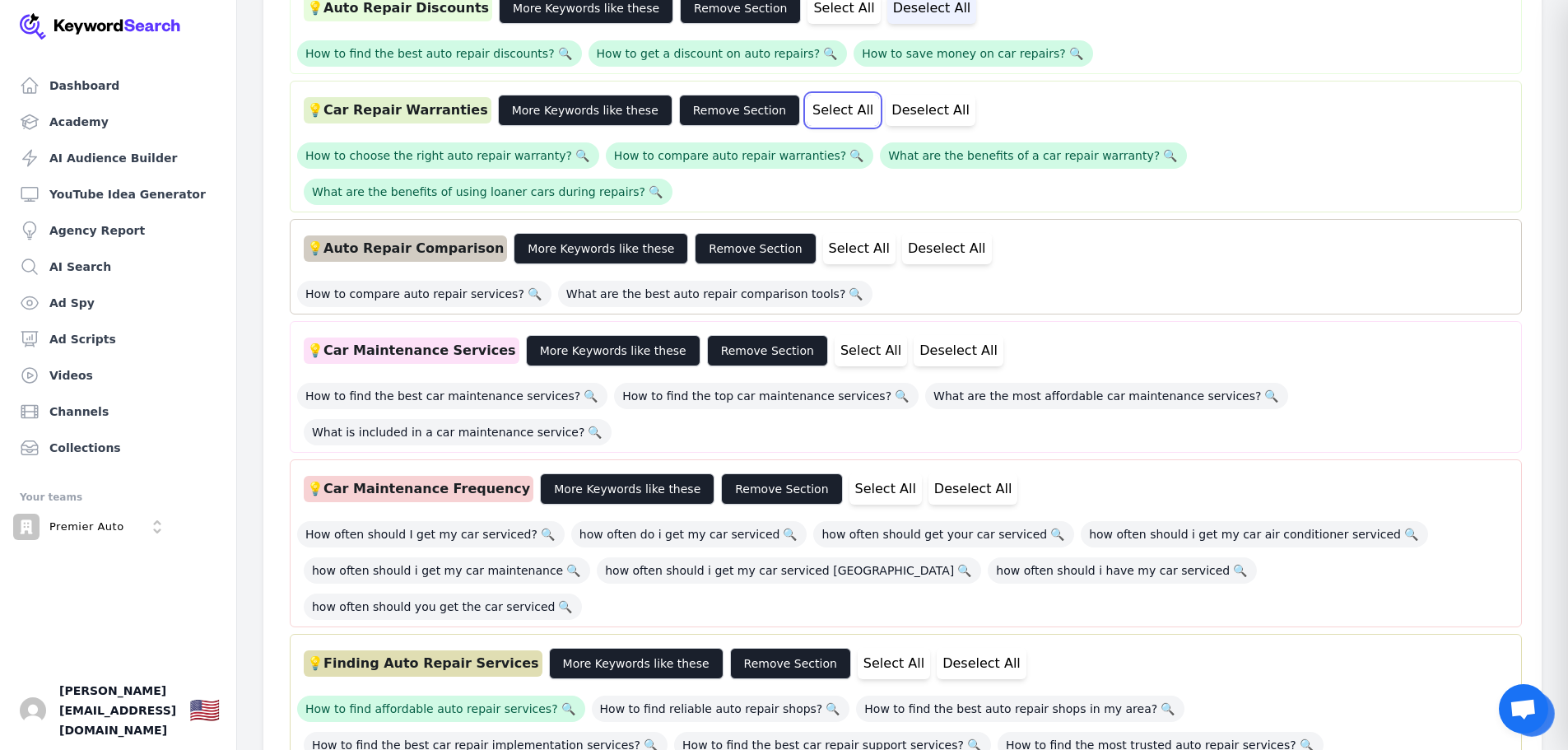
scroll to position [1646, 0]
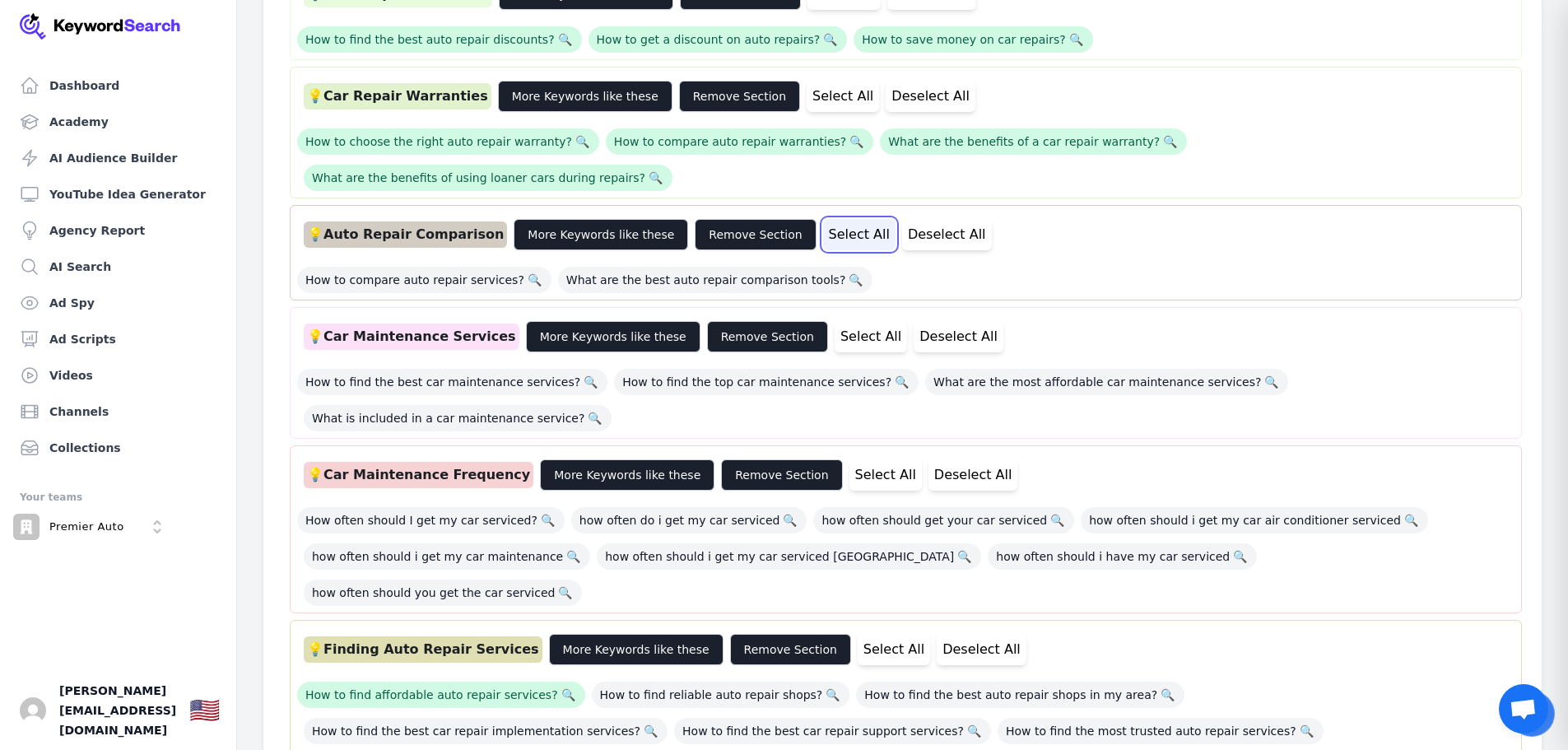
click at [823, 219] on button "Select All" at bounding box center [859, 234] width 72 height 31
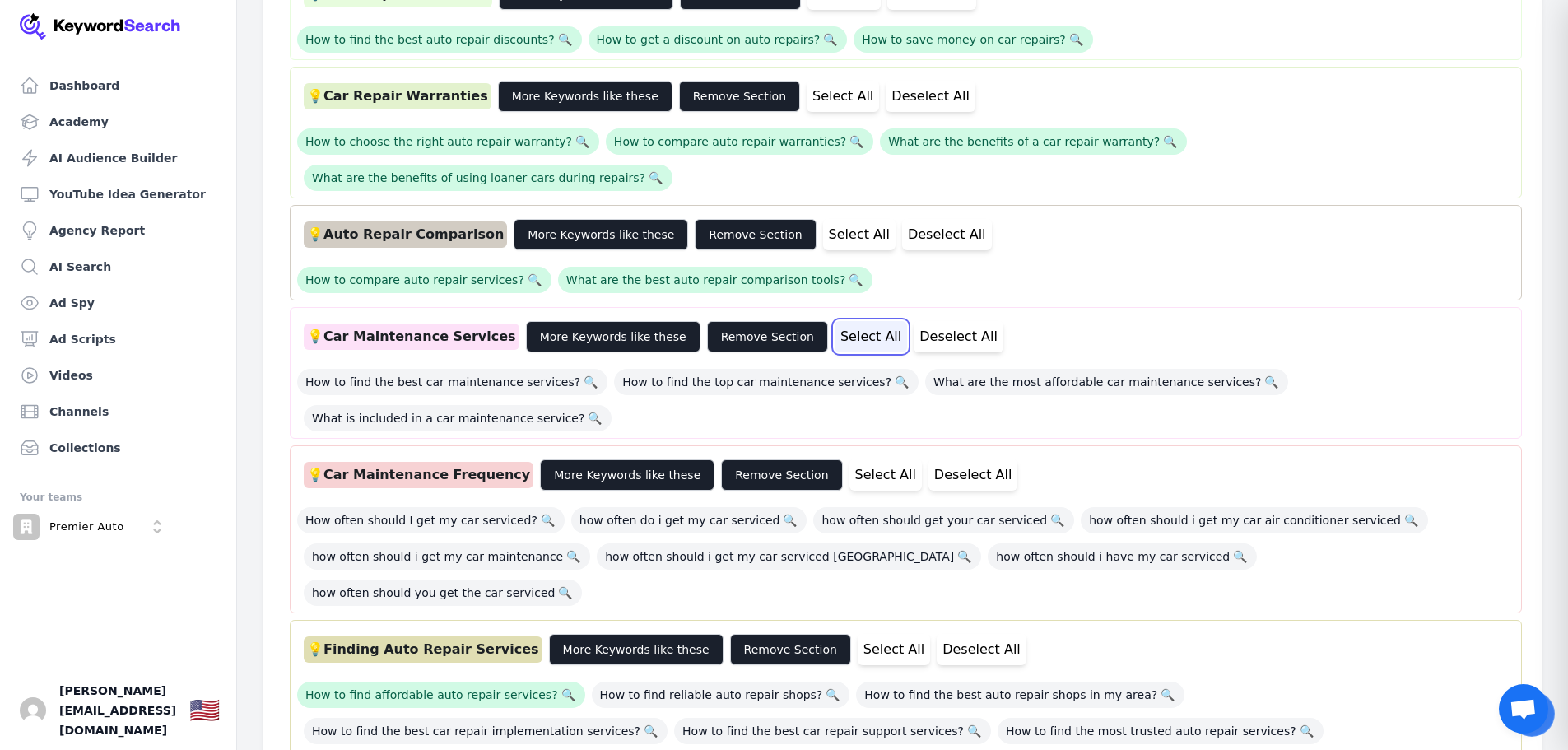
click at [834, 321] on button "Select All" at bounding box center [870, 336] width 72 height 31
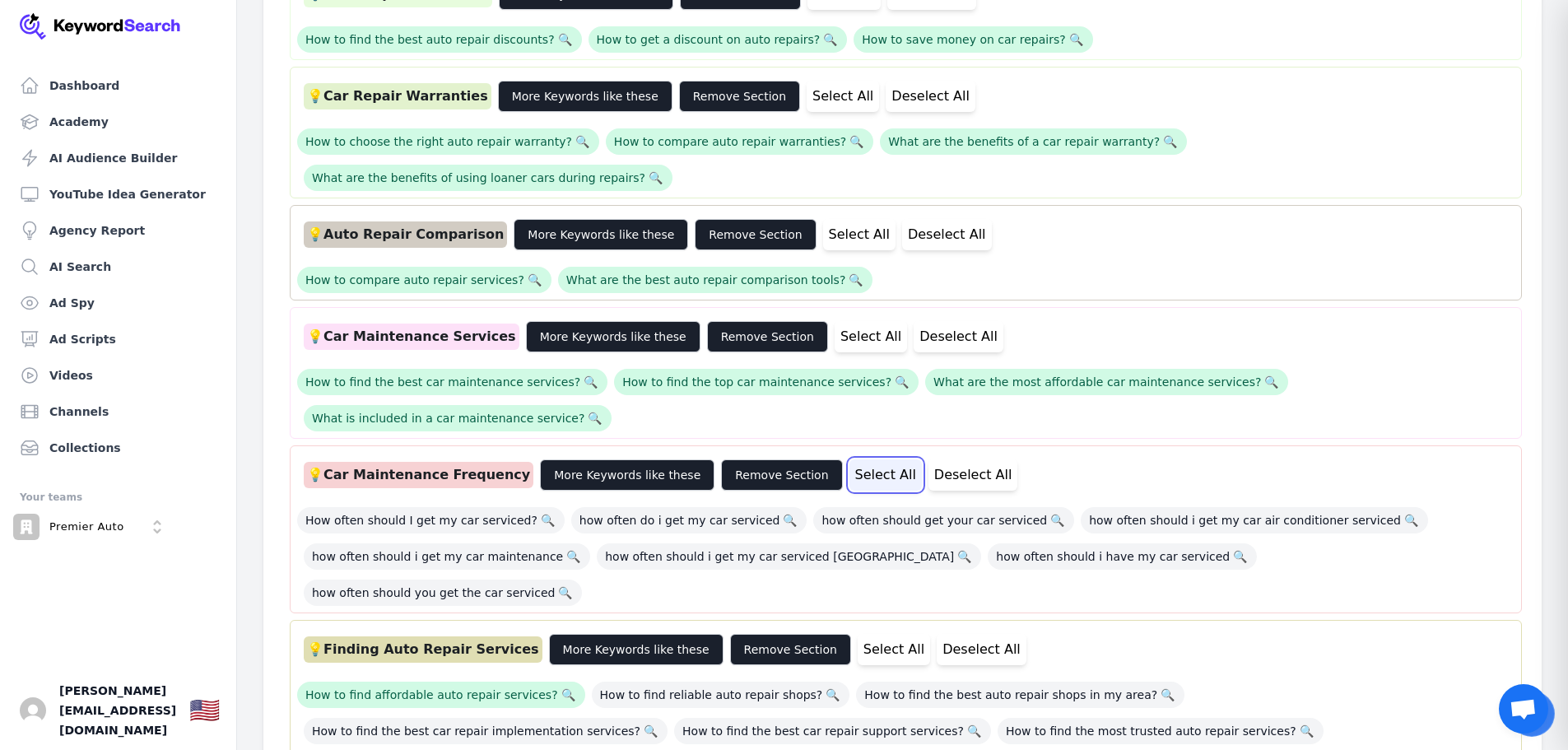
click at [852, 460] on button "Select All" at bounding box center [885, 475] width 72 height 31
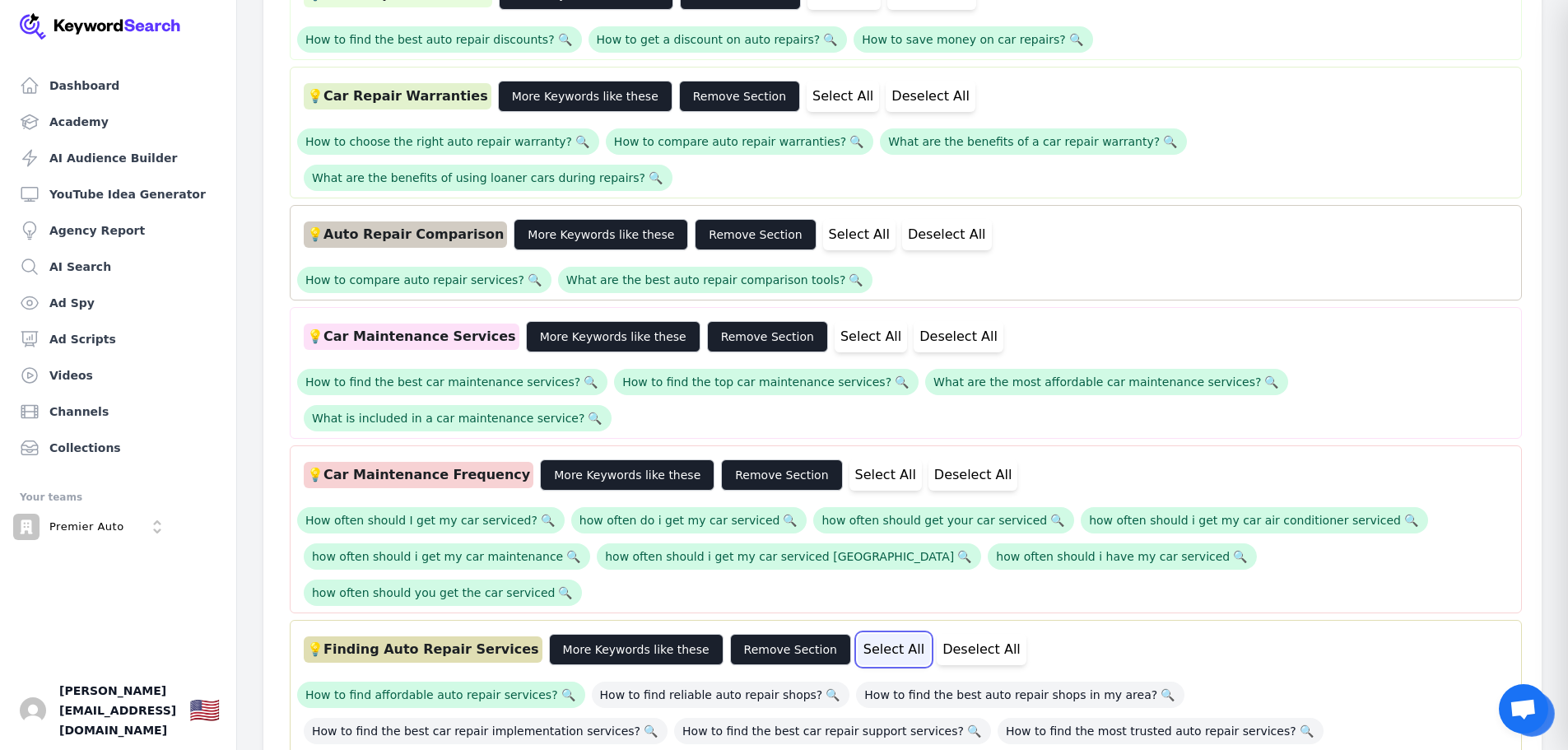
click at [857, 634] on button "Select All" at bounding box center [893, 649] width 72 height 31
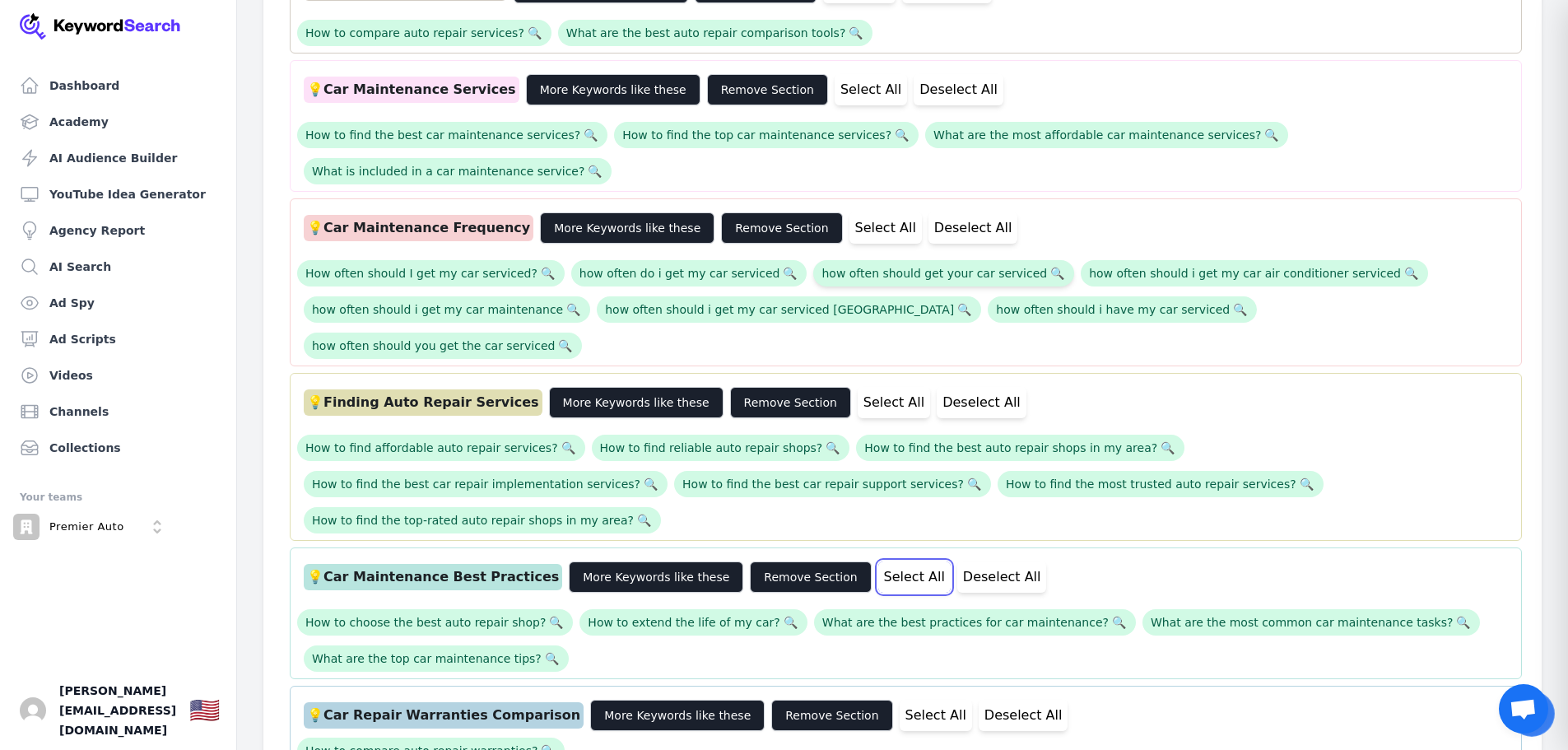
scroll to position [2140, 0]
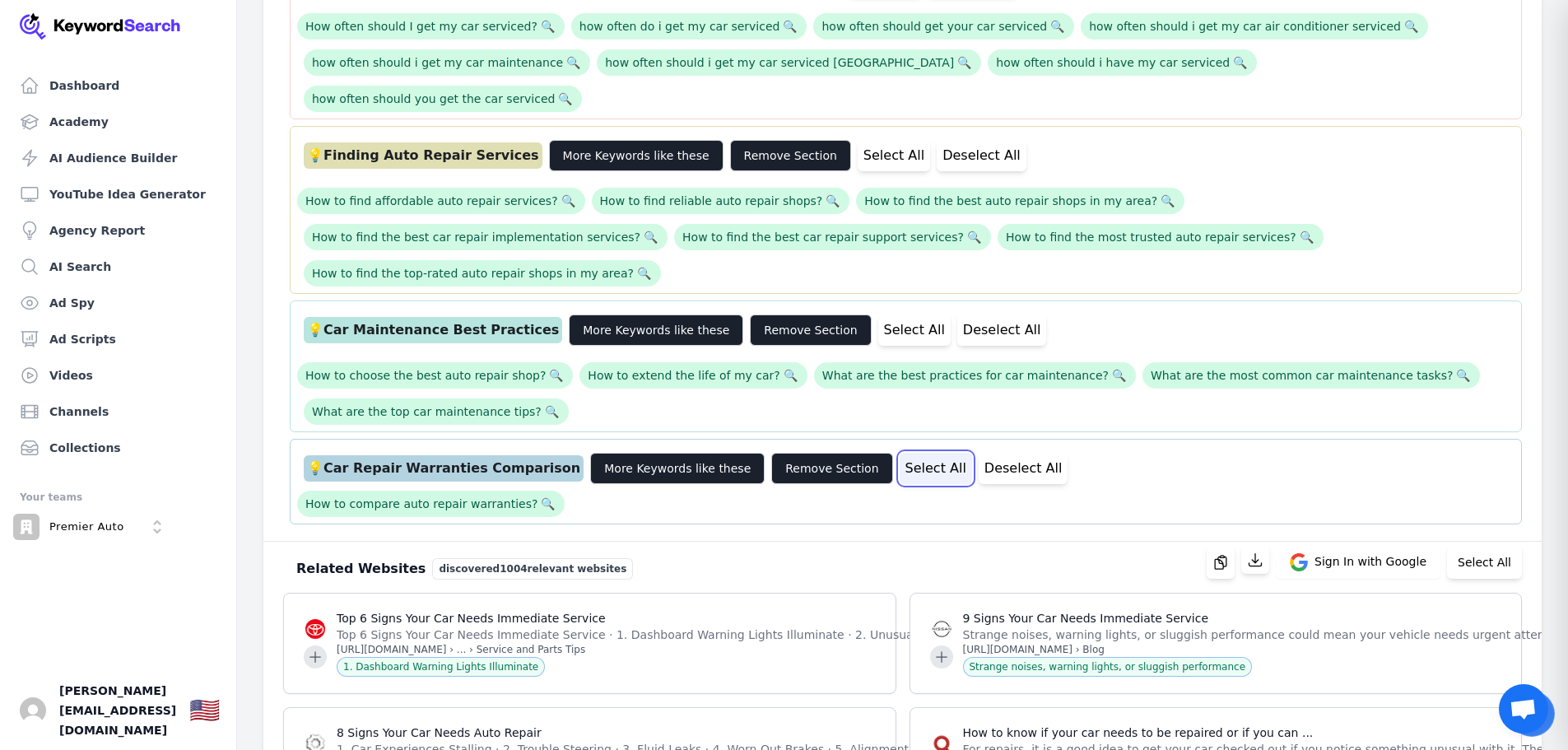
click at [900, 453] on button "Select All" at bounding box center [935, 468] width 72 height 31
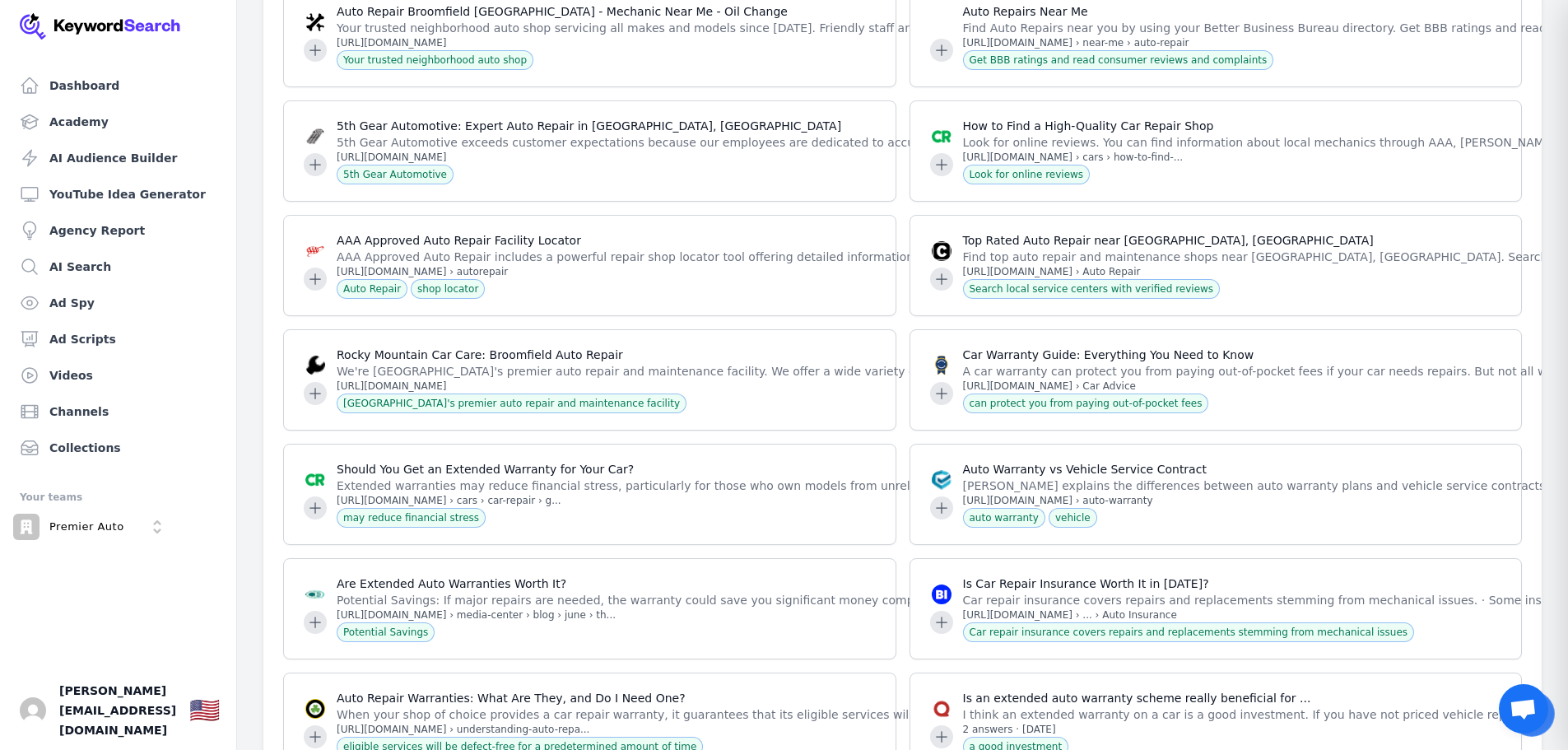
scroll to position [0, 0]
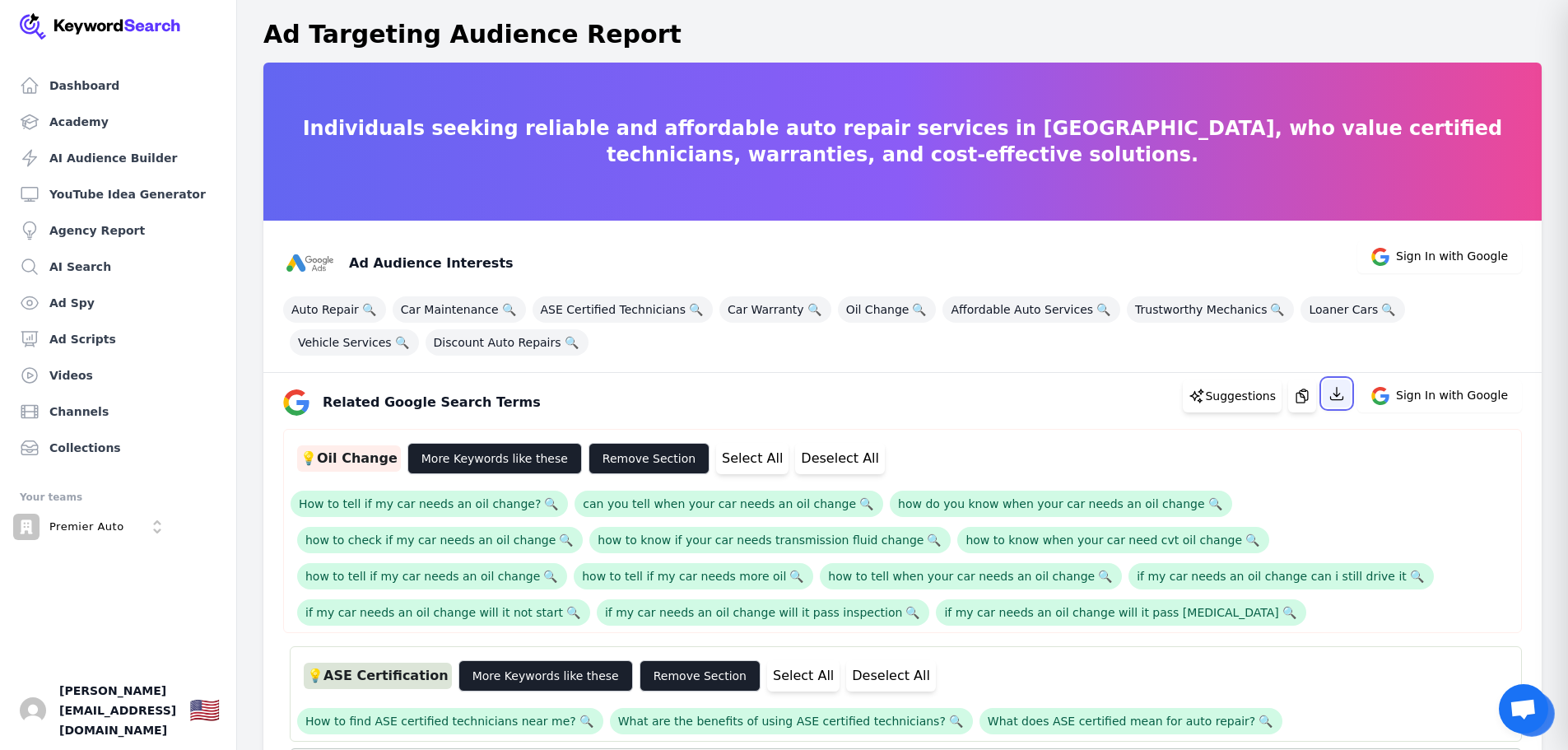
click at [1343, 399] on icon "button" at bounding box center [1337, 393] width 13 height 13
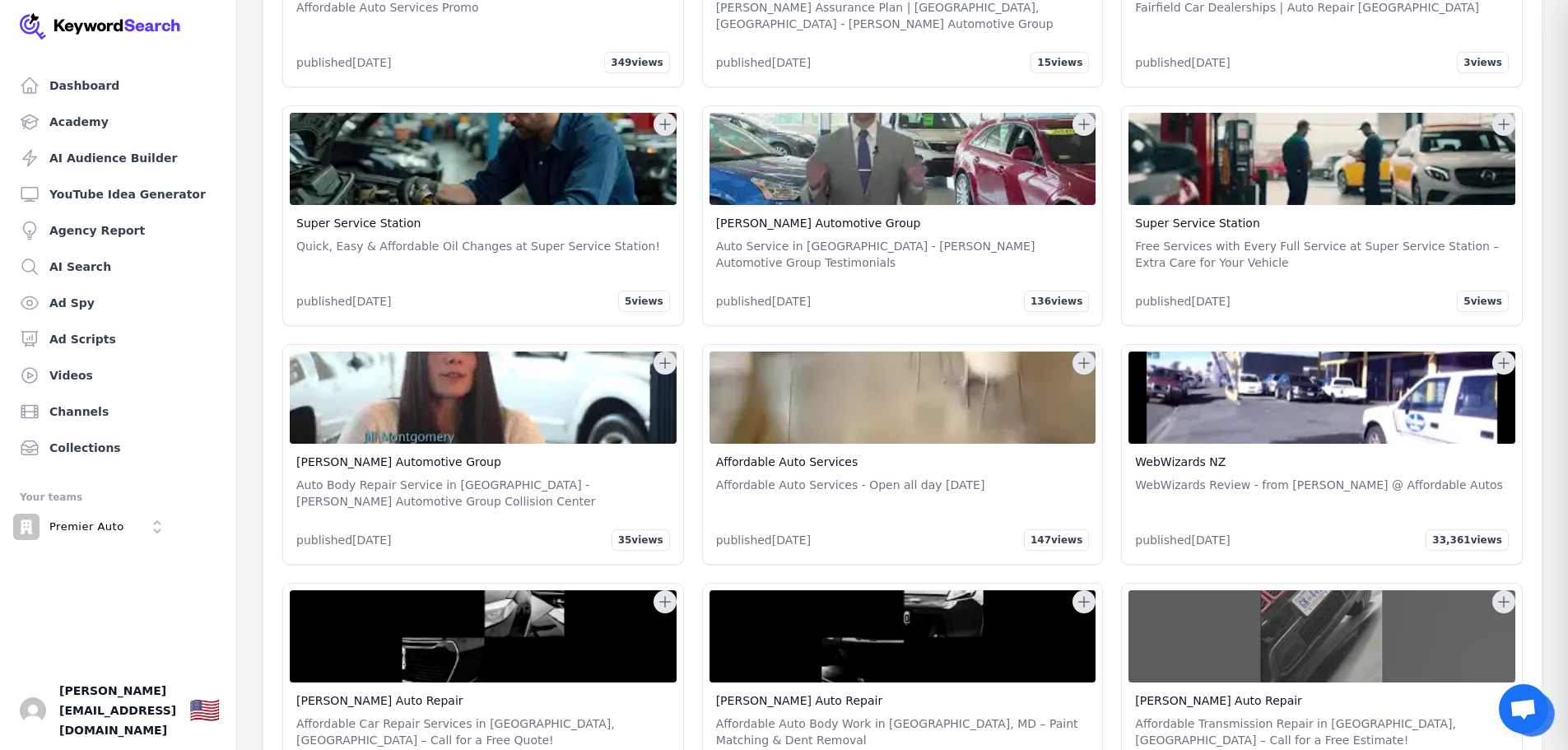
scroll to position [71061, 0]
